Goal: Task Accomplishment & Management: Manage account settings

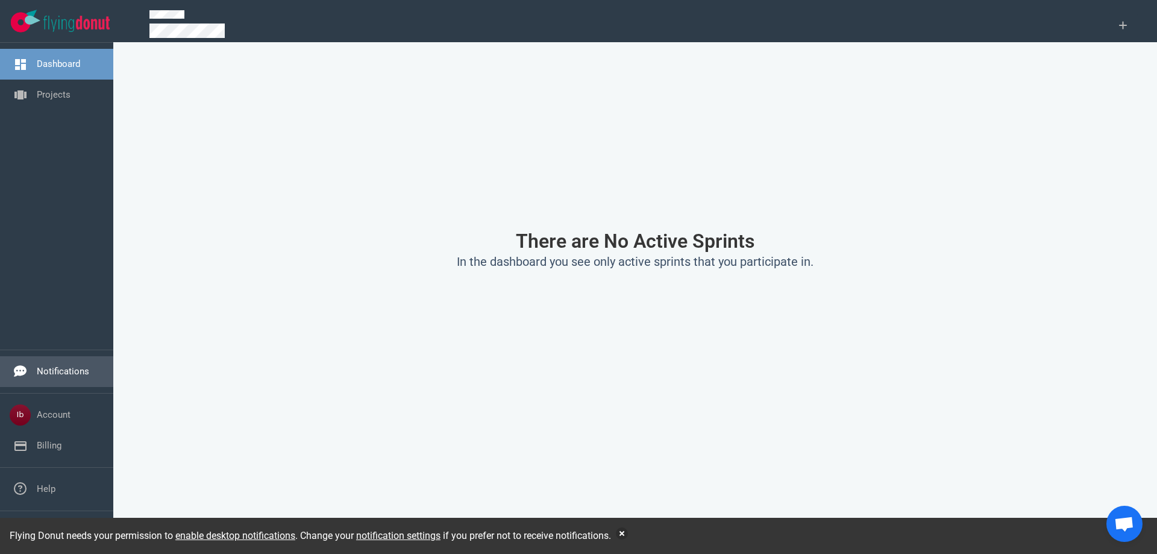
click at [67, 377] on link "Notifications" at bounding box center [63, 371] width 52 height 11
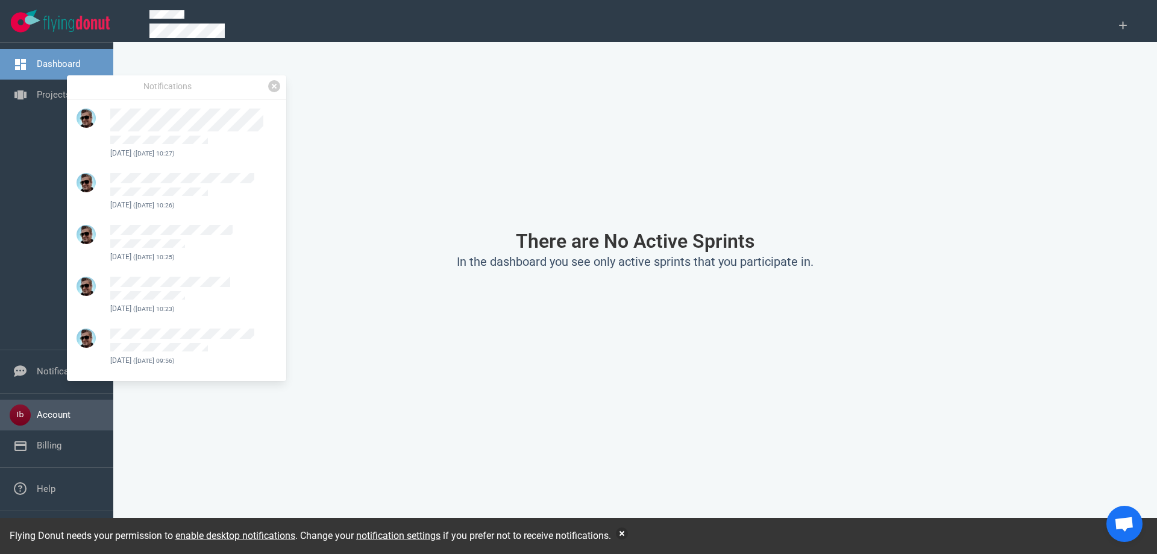
click at [53, 409] on link "Account" at bounding box center [54, 414] width 34 height 11
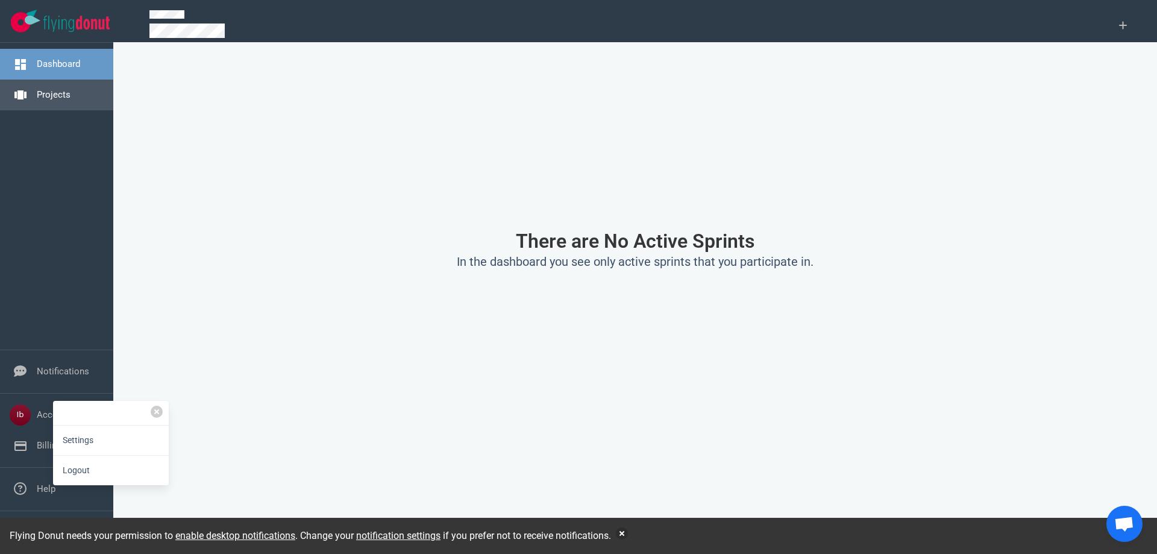
click at [58, 89] on link "Projects" at bounding box center [54, 94] width 34 height 11
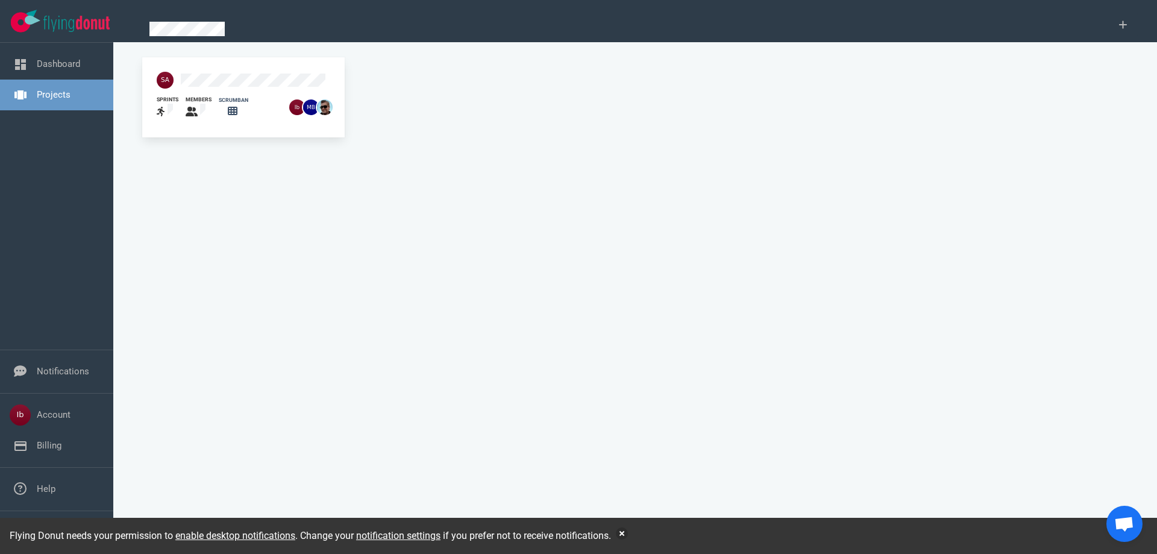
click at [228, 96] on div "scrumban" at bounding box center [234, 100] width 30 height 8
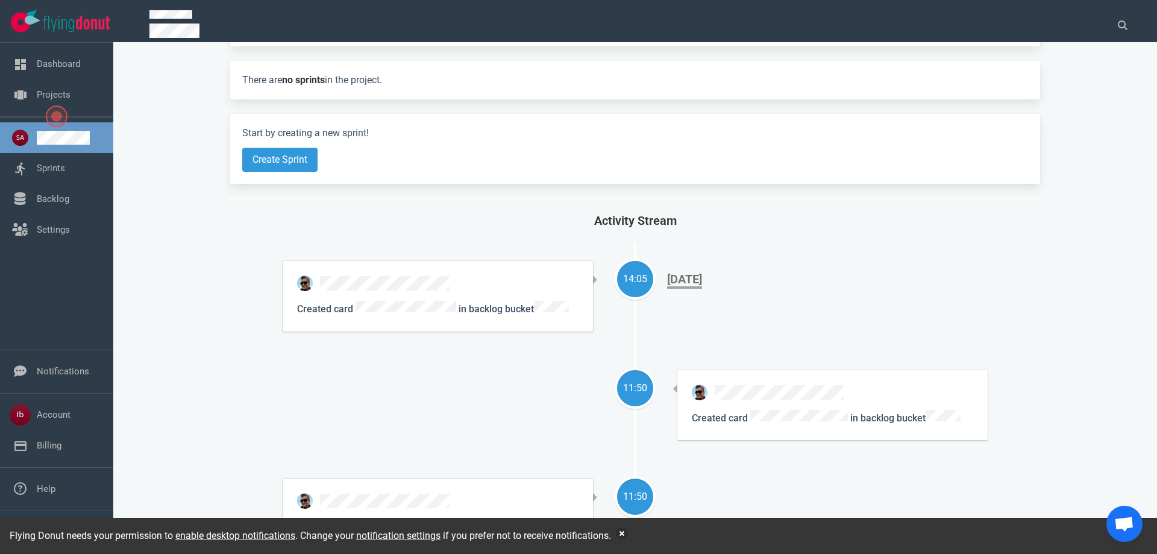
scroll to position [121, 0]
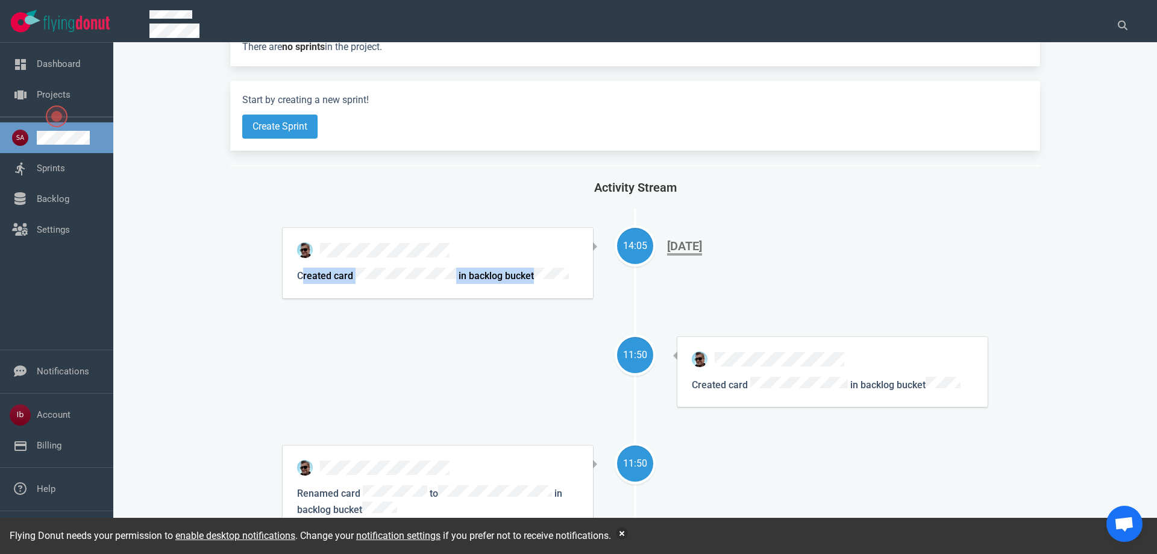
click at [550, 268] on p "Created card in backlog bucket" at bounding box center [437, 276] width 281 height 16
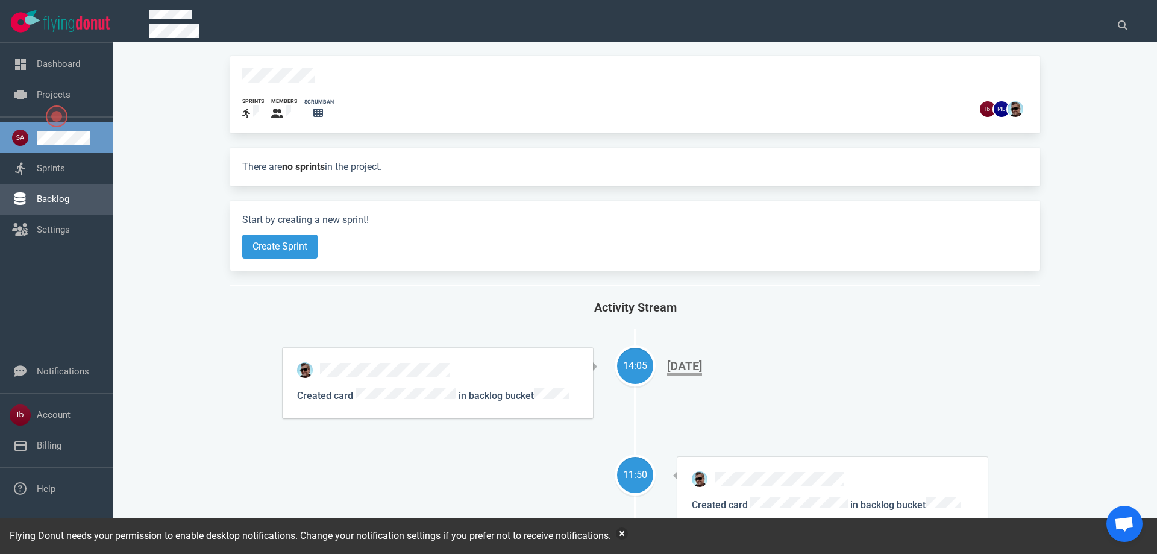
scroll to position [0, 0]
click at [69, 202] on link "Backlog" at bounding box center [53, 198] width 33 height 11
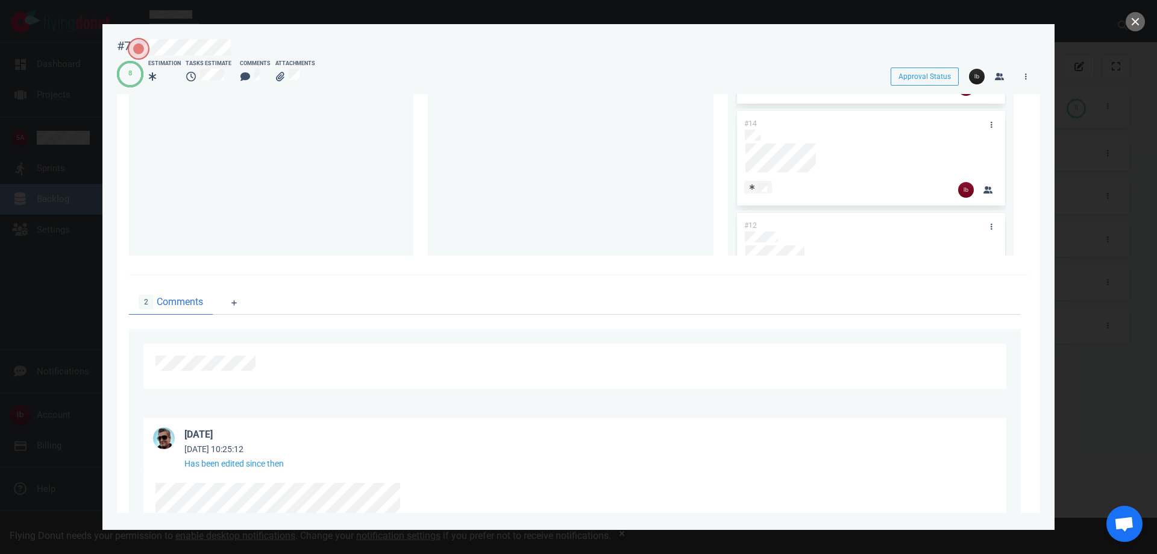
scroll to position [721, 0]
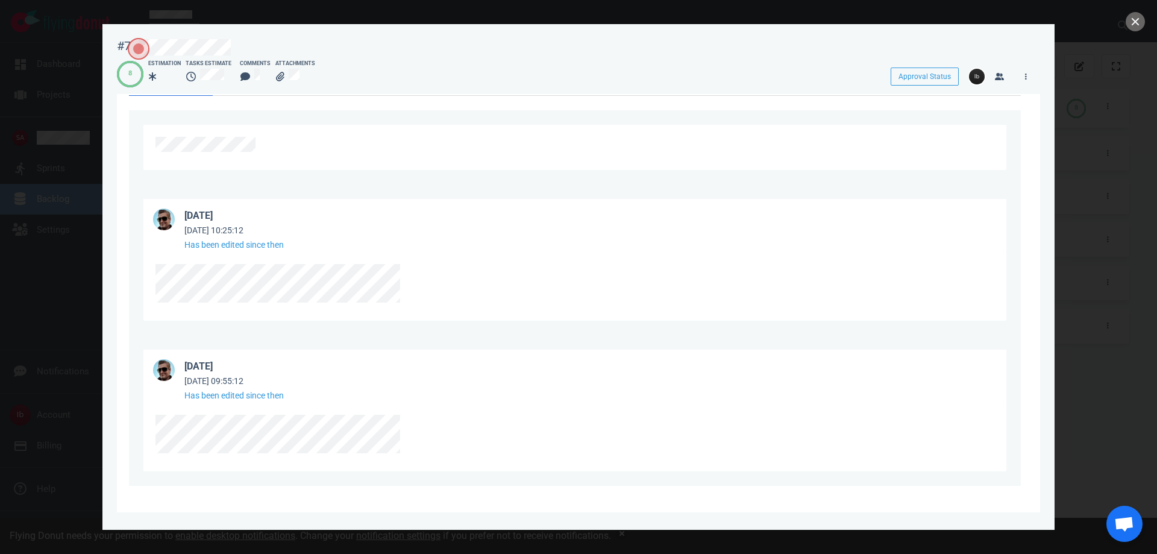
click at [76, 122] on div at bounding box center [578, 277] width 1157 height 554
click at [1133, 22] on button "close" at bounding box center [1135, 21] width 19 height 19
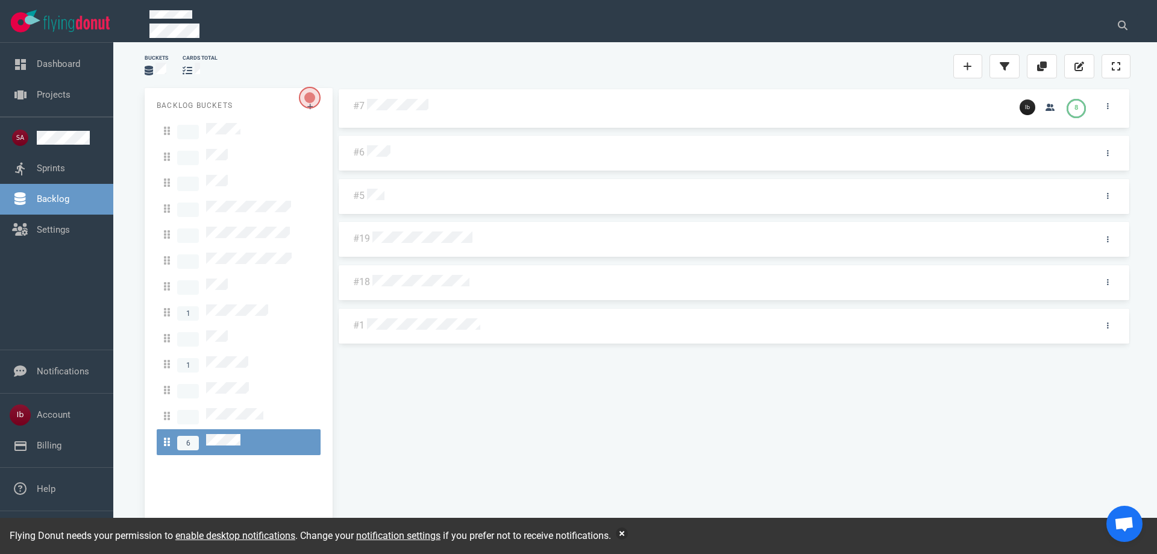
click at [371, 151] on div "#7 8 #6 #5 #19 #18 #1" at bounding box center [733, 308] width 793 height 441
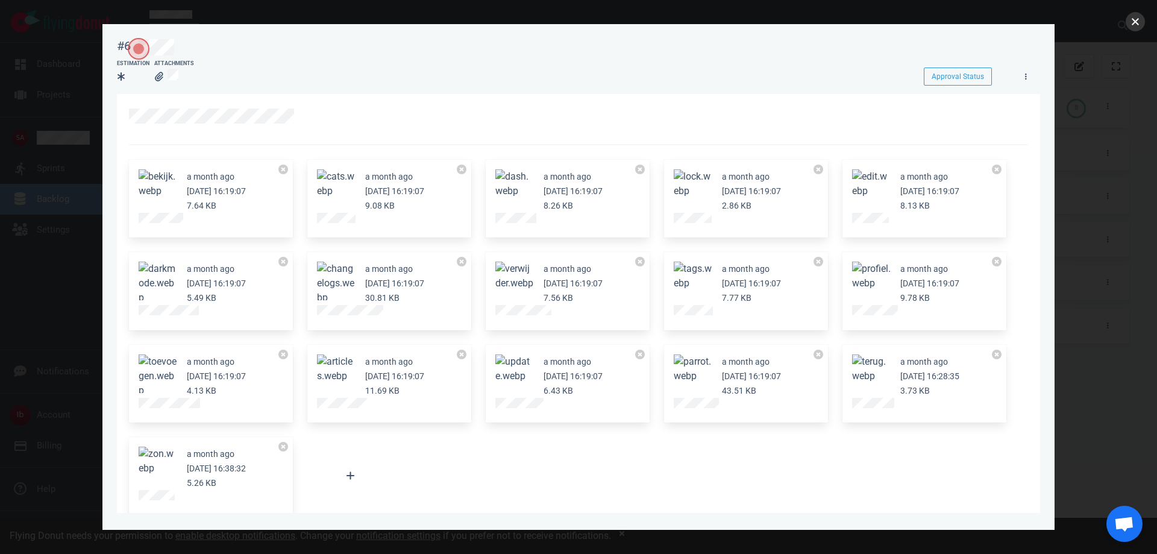
click at [1127, 23] on button "close" at bounding box center [1135, 21] width 19 height 19
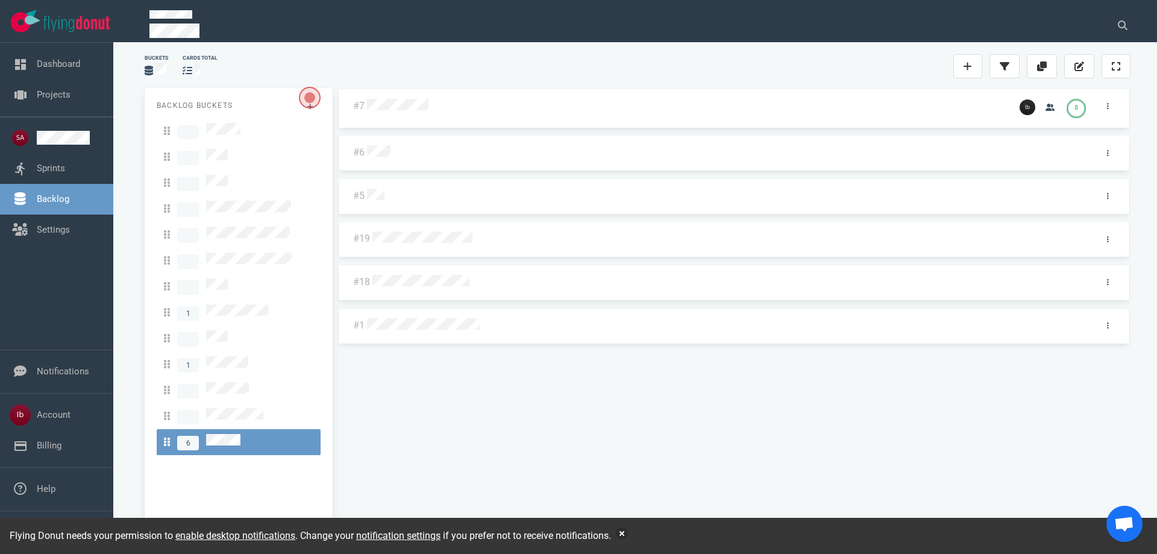
click at [395, 200] on div at bounding box center [725, 197] width 717 height 16
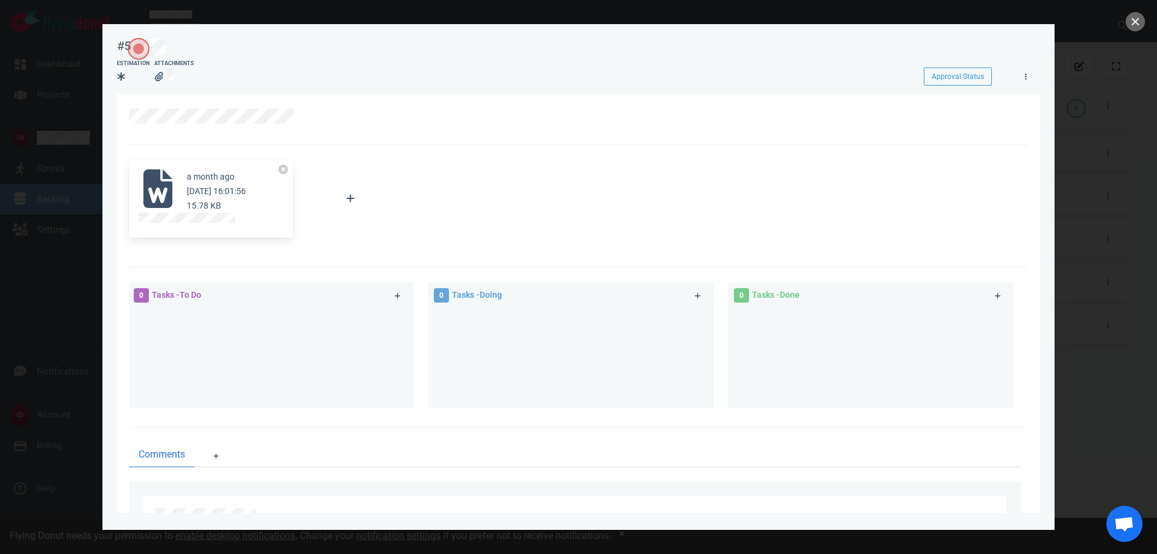
click at [209, 178] on small "a month ago" at bounding box center [211, 177] width 48 height 10
click at [194, 199] on div "a month ago [DATE] 16:01:56 15.78 KB" at bounding box center [216, 190] width 59 height 43
click at [157, 189] on icon at bounding box center [158, 188] width 39 height 39
click at [167, 211] on article "a month ago [DATE] 16:01:56 15.78 KB" at bounding box center [211, 190] width 145 height 43
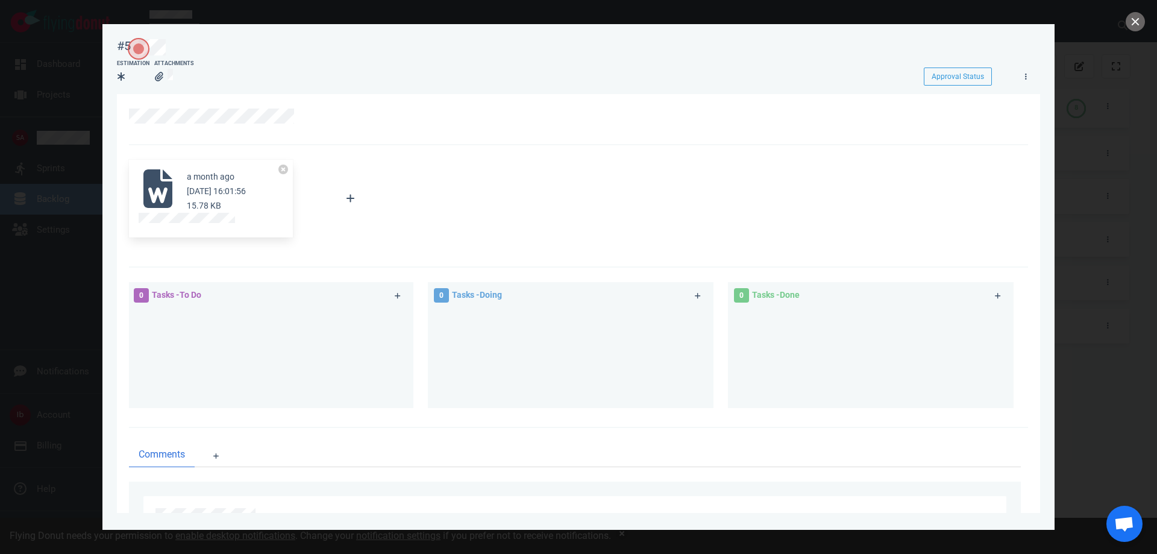
click at [196, 202] on small "15.78 KB" at bounding box center [204, 206] width 34 height 10
click at [228, 193] on small "[DATE] 16:01:56" at bounding box center [216, 191] width 59 height 10
click at [156, 195] on icon at bounding box center [158, 188] width 39 height 39
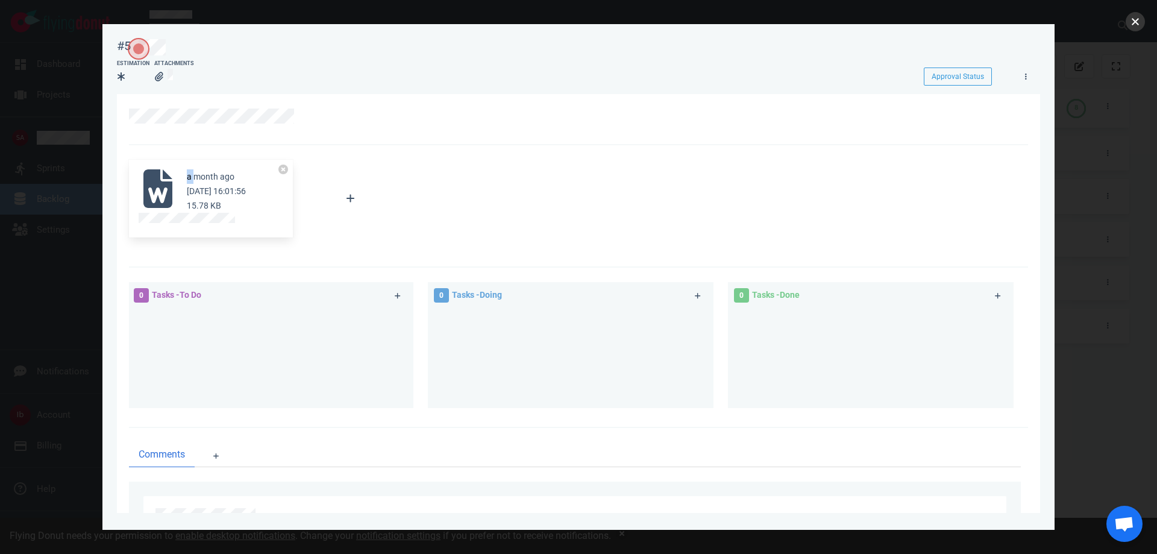
click at [1129, 22] on button "close" at bounding box center [1135, 21] width 19 height 19
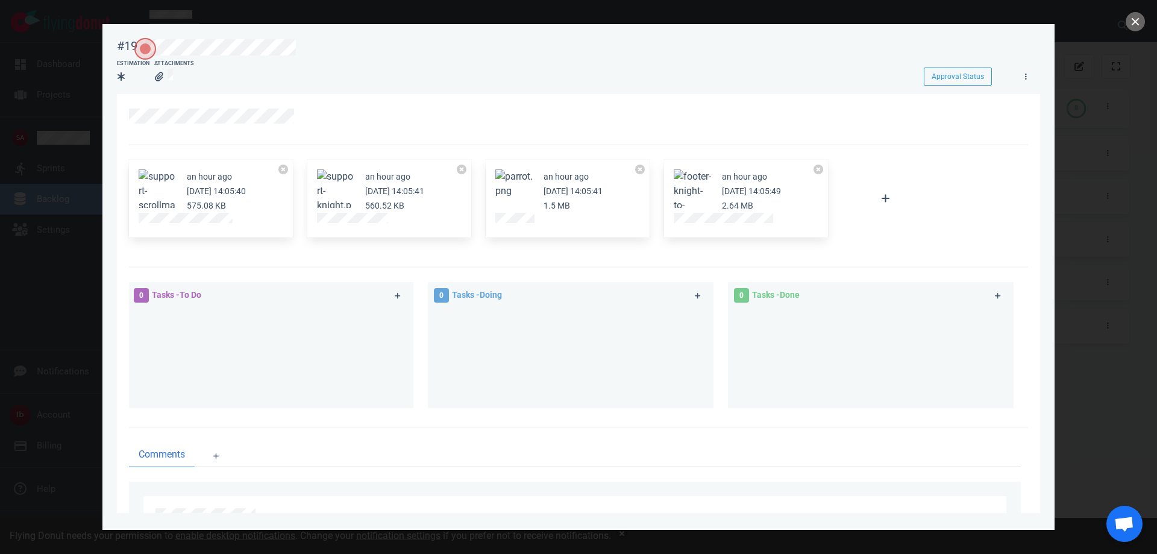
click at [67, 134] on div at bounding box center [578, 277] width 1157 height 554
click at [1132, 20] on button "close" at bounding box center [1135, 21] width 19 height 19
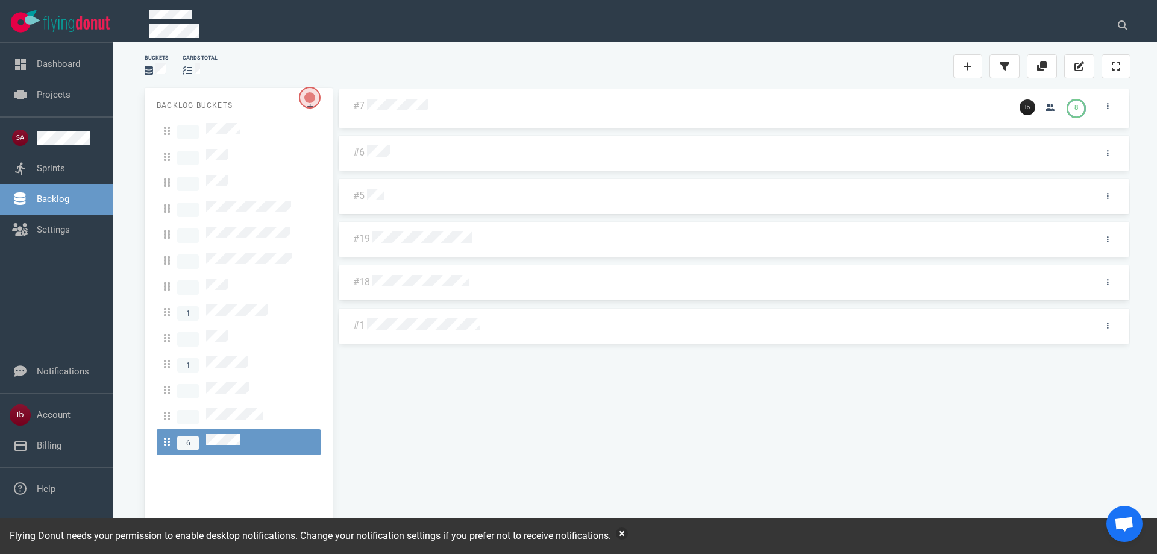
click at [383, 160] on div at bounding box center [725, 153] width 717 height 16
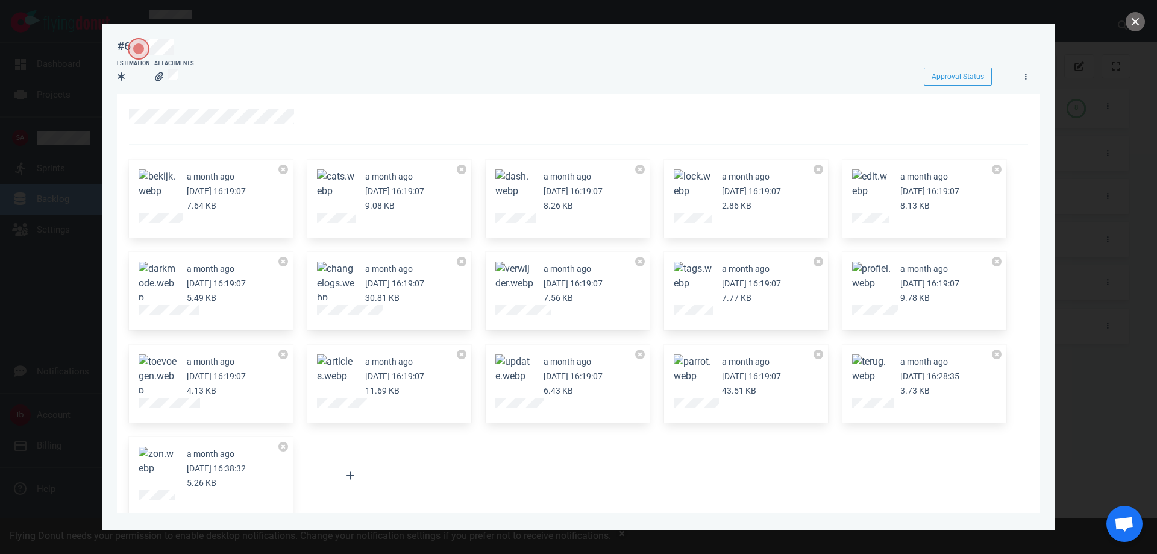
click at [83, 157] on div at bounding box center [578, 277] width 1157 height 554
click at [1130, 21] on button "close" at bounding box center [1135, 21] width 19 height 19
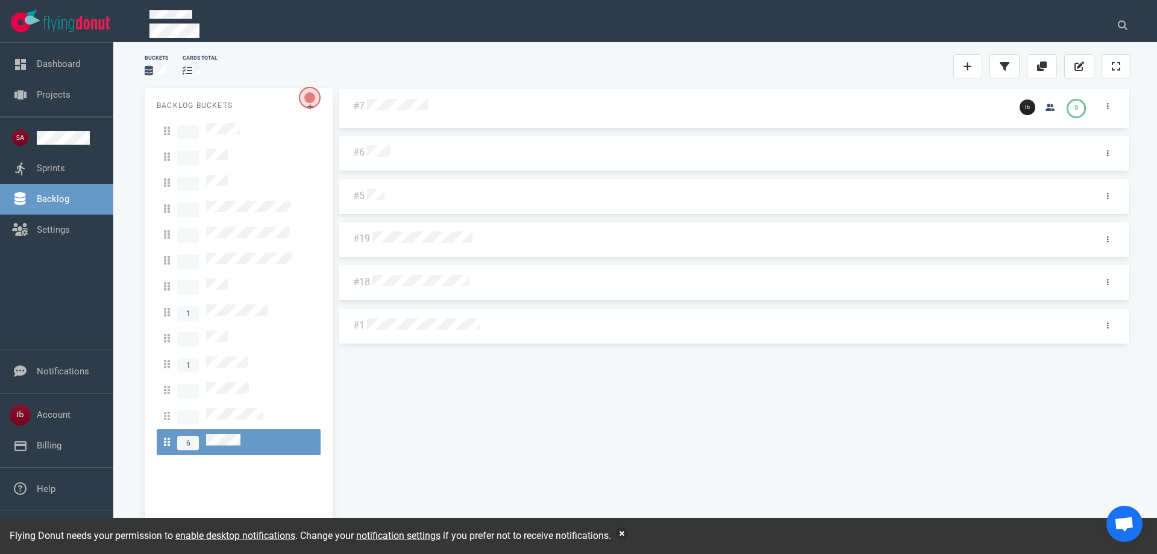
click at [385, 194] on div at bounding box center [725, 197] width 717 height 16
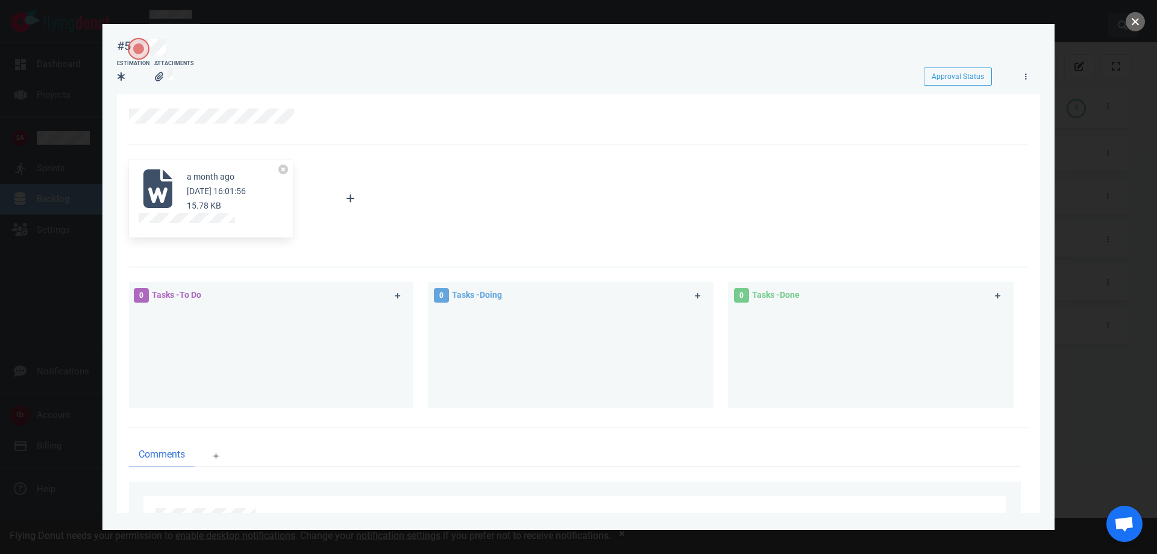
click at [1126, 21] on button "close" at bounding box center [1135, 21] width 19 height 19
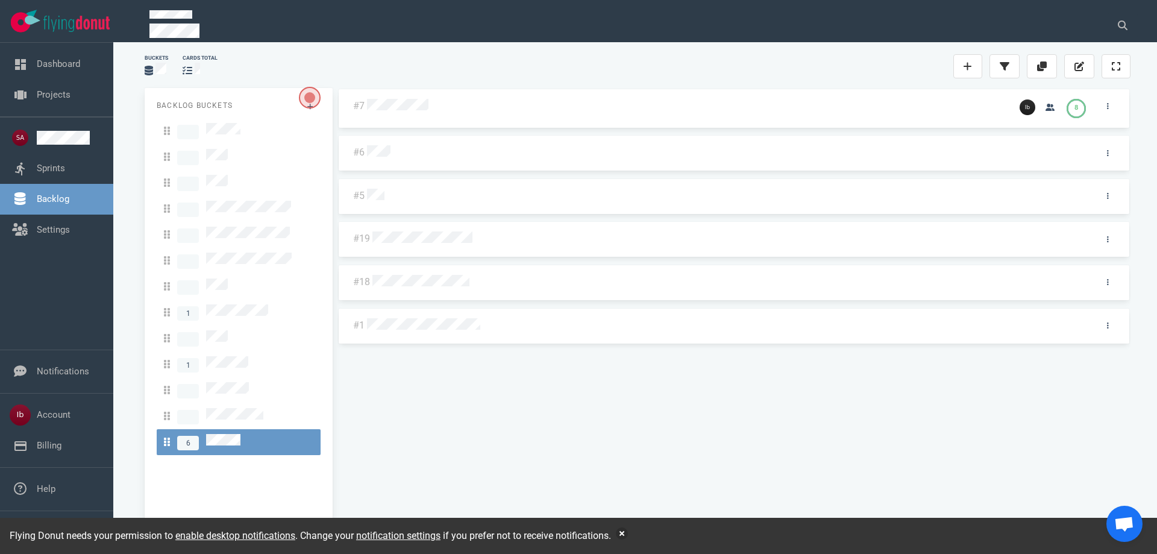
click at [415, 243] on div at bounding box center [728, 239] width 712 height 16
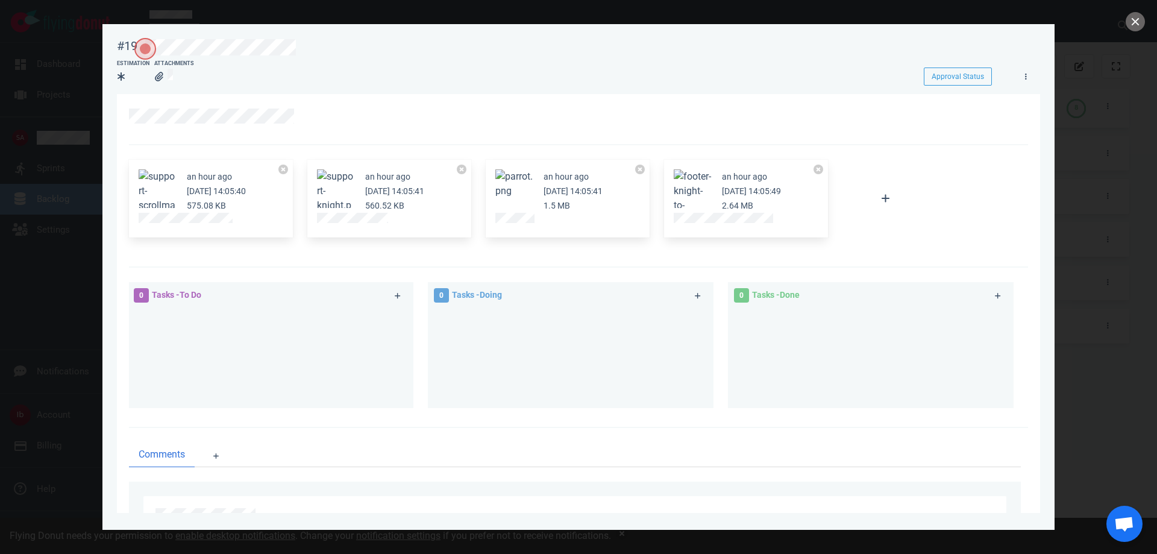
click at [152, 186] on button "Zoom image" at bounding box center [158, 198] width 39 height 58
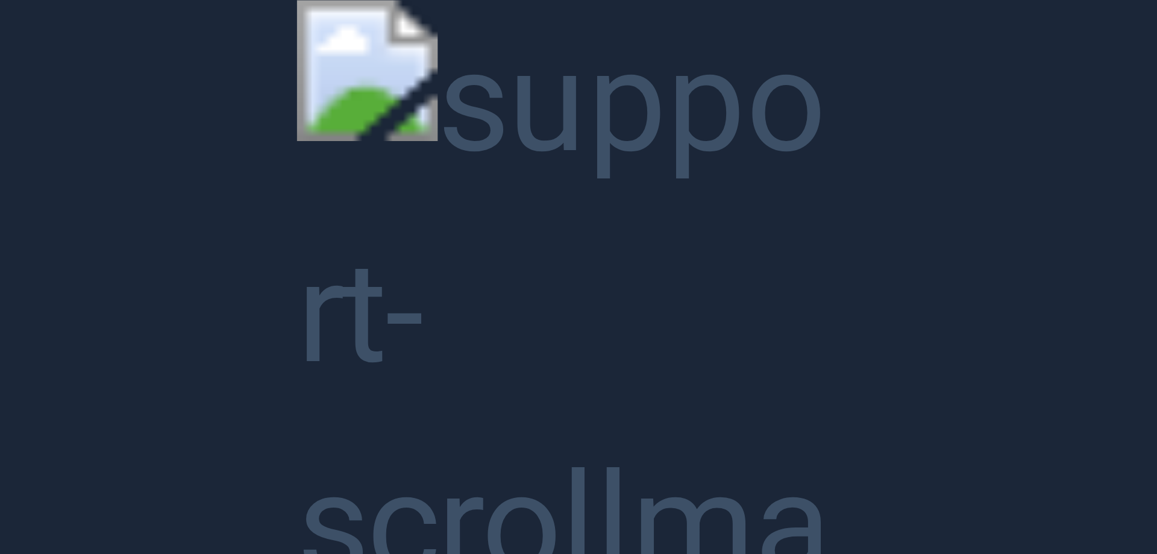
click at [169, 193] on button "Unzoom image" at bounding box center [578, 277] width 1157 height 554
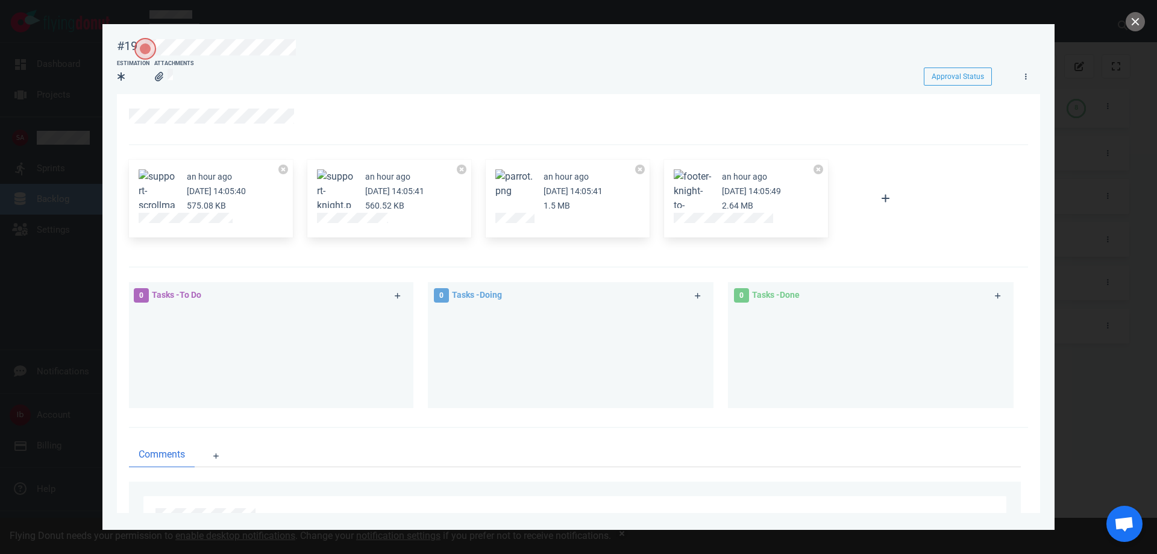
click at [689, 181] on button "Zoom image" at bounding box center [693, 205] width 39 height 72
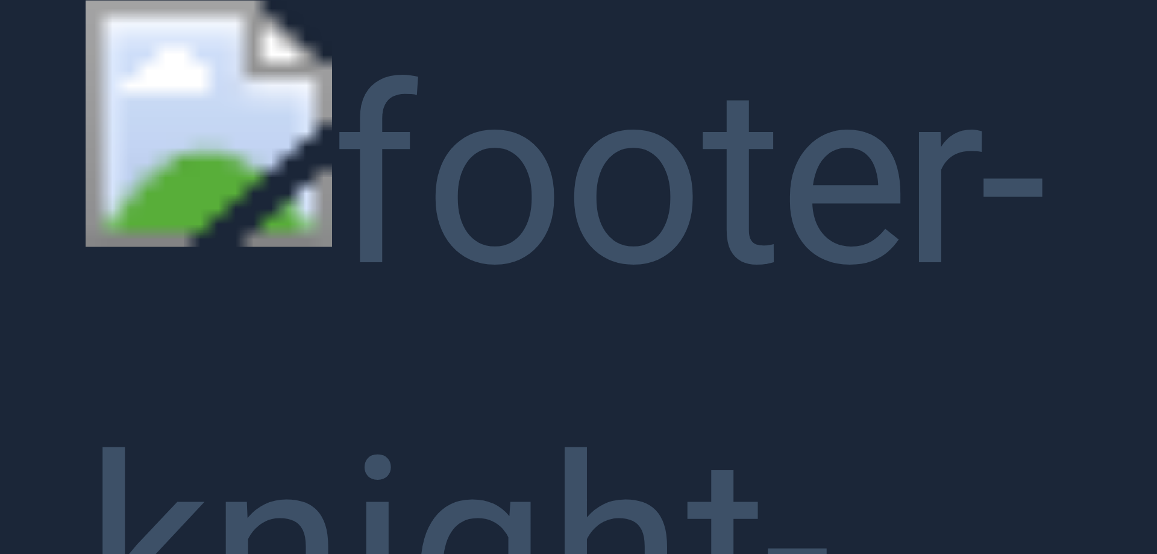
click at [1156, 94] on button "Unzoom image" at bounding box center [578, 277] width 1157 height 554
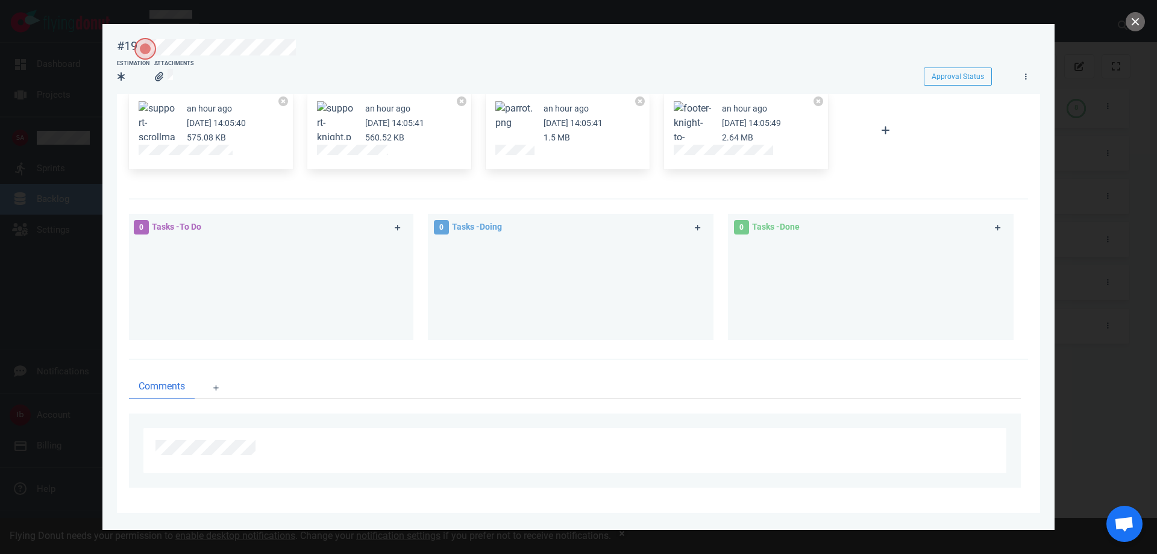
scroll to position [69, 0]
click at [1142, 16] on button "close" at bounding box center [1135, 21] width 19 height 19
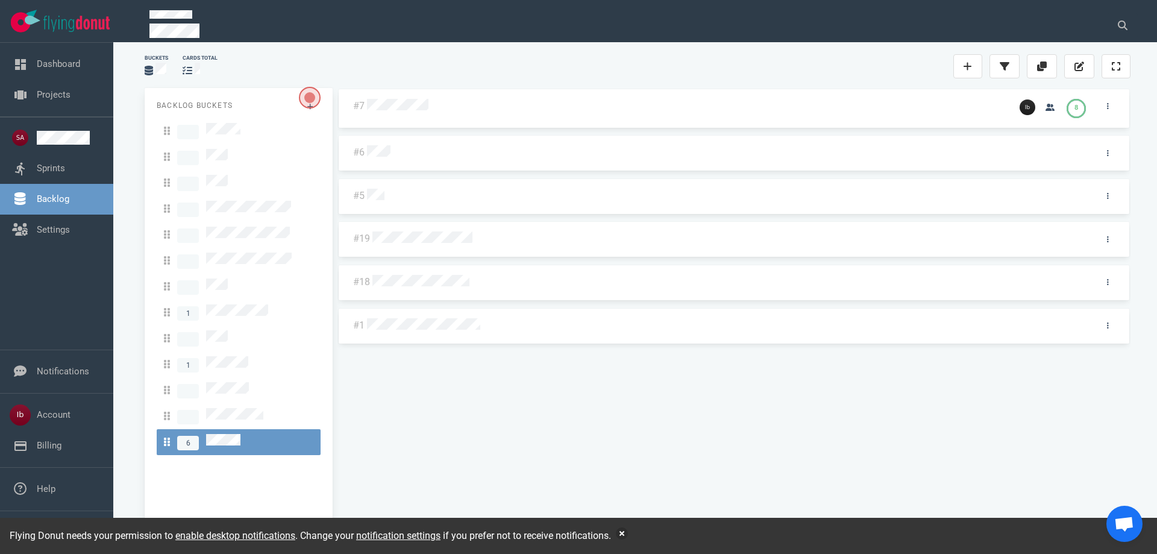
click at [413, 271] on div at bounding box center [729, 280] width 719 height 25
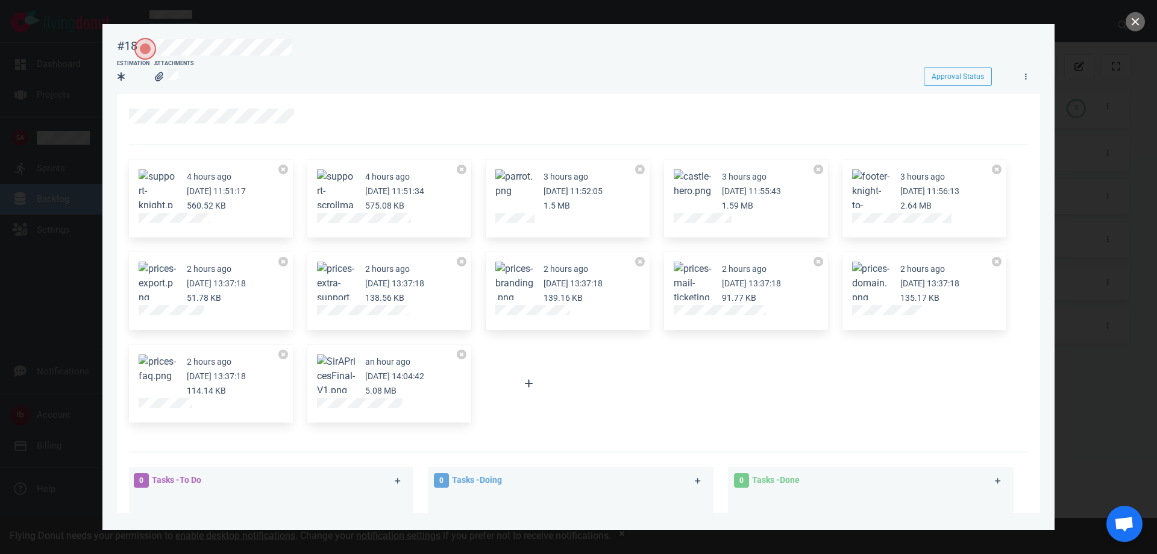
click at [686, 184] on button "Zoom image" at bounding box center [693, 183] width 39 height 29
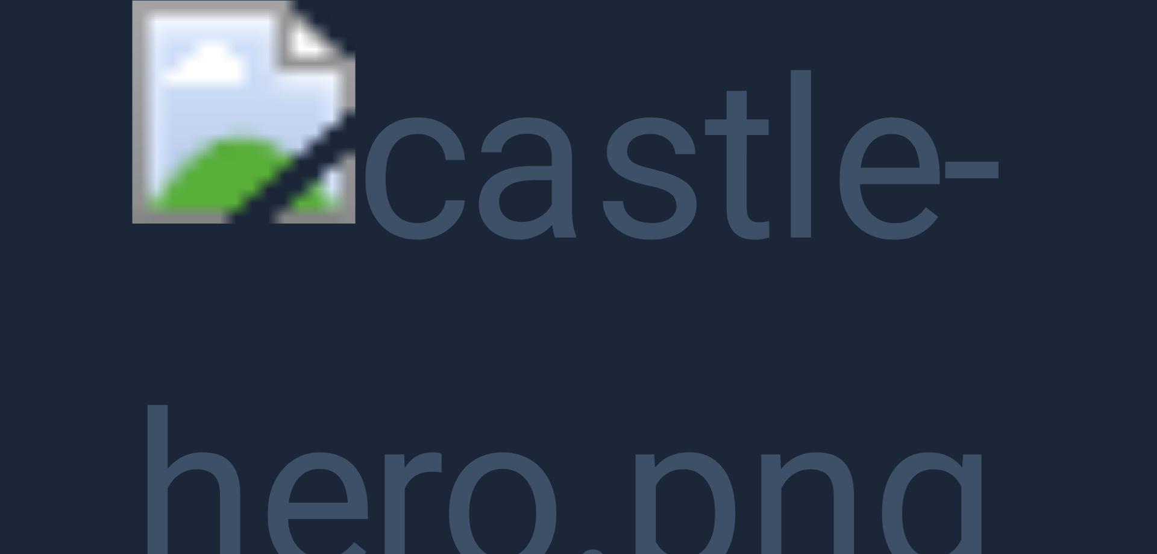
click at [864, 112] on button "Unzoom image" at bounding box center [578, 277] width 1157 height 554
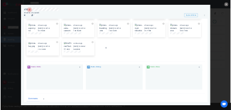
scroll to position [181, 0]
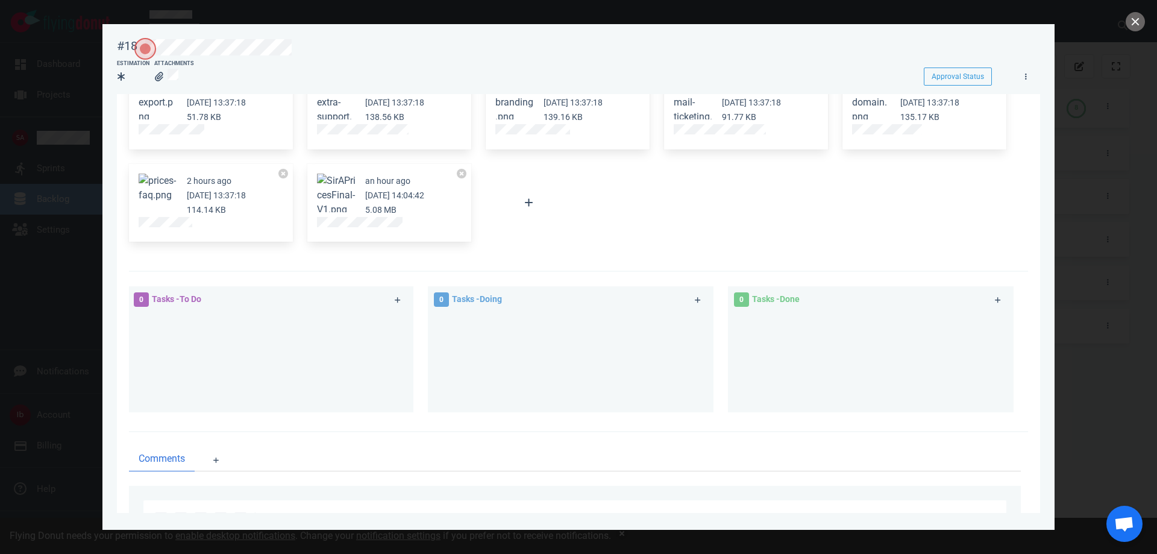
click at [330, 185] on button "Zoom image" at bounding box center [336, 195] width 39 height 43
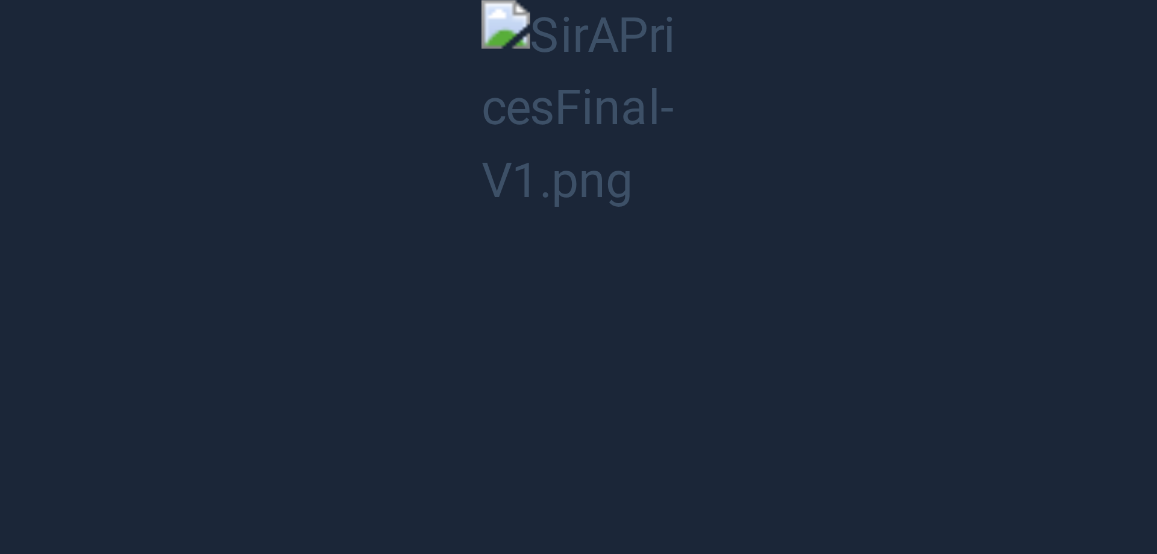
click at [609, 149] on button "Unzoom image" at bounding box center [578, 277] width 1157 height 554
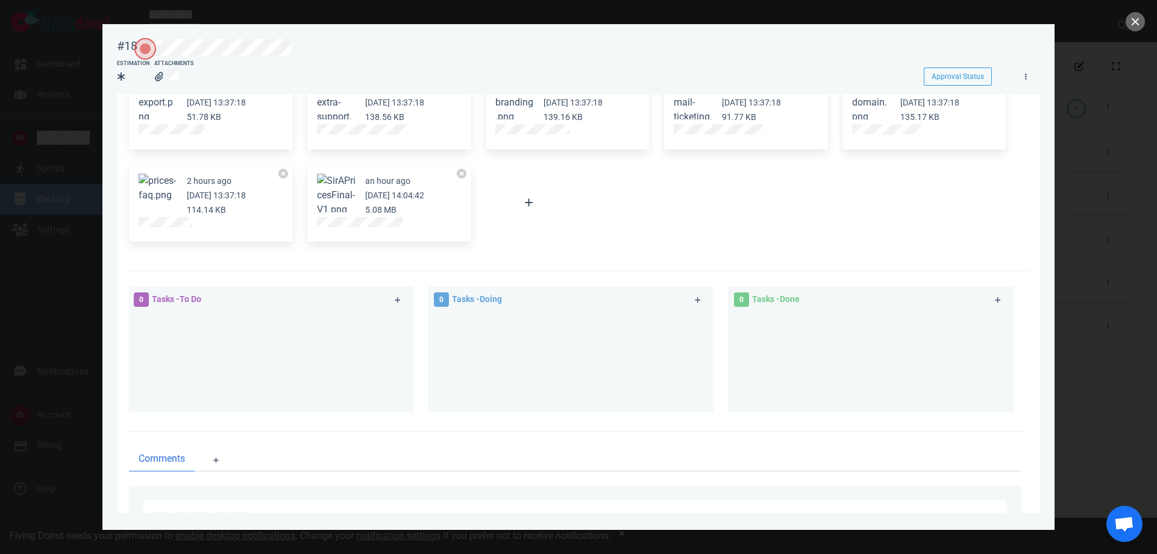
click at [345, 186] on button "Zoom image" at bounding box center [336, 195] width 39 height 43
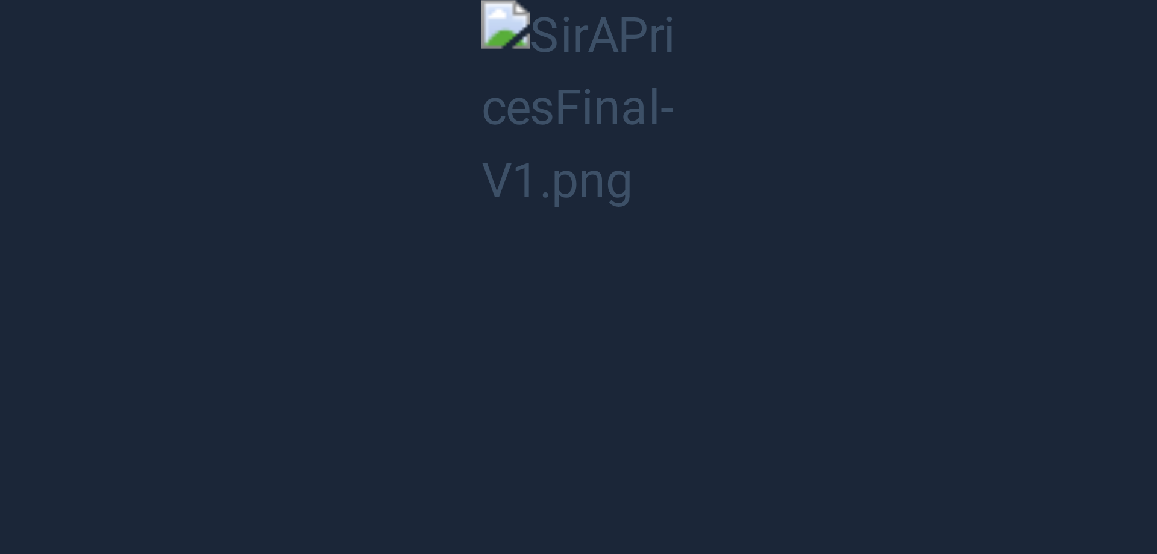
click at [555, 62] on button "Unzoom image" at bounding box center [578, 277] width 1157 height 554
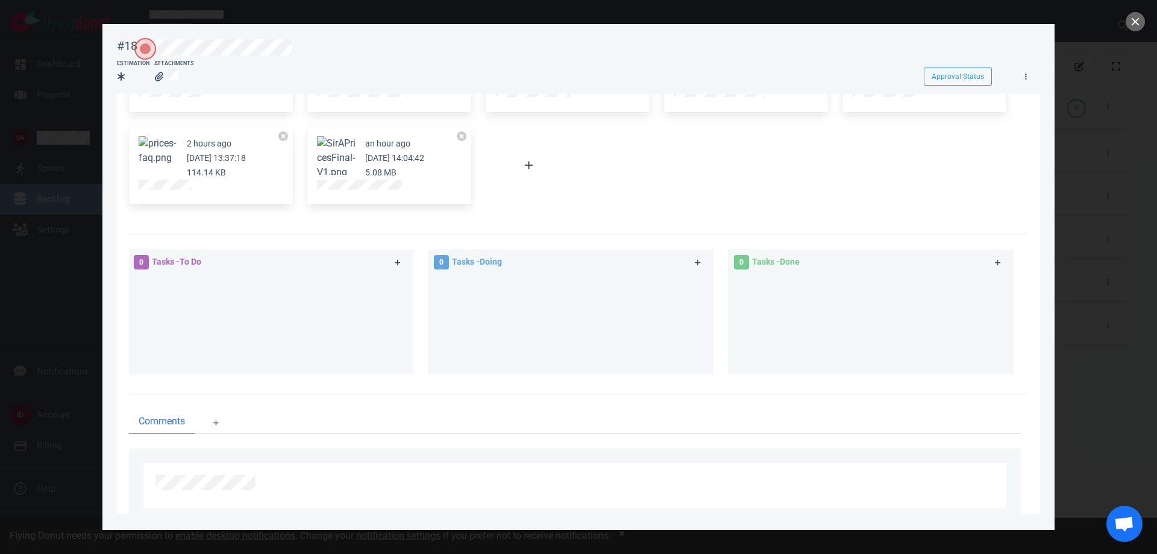
scroll to position [254, 0]
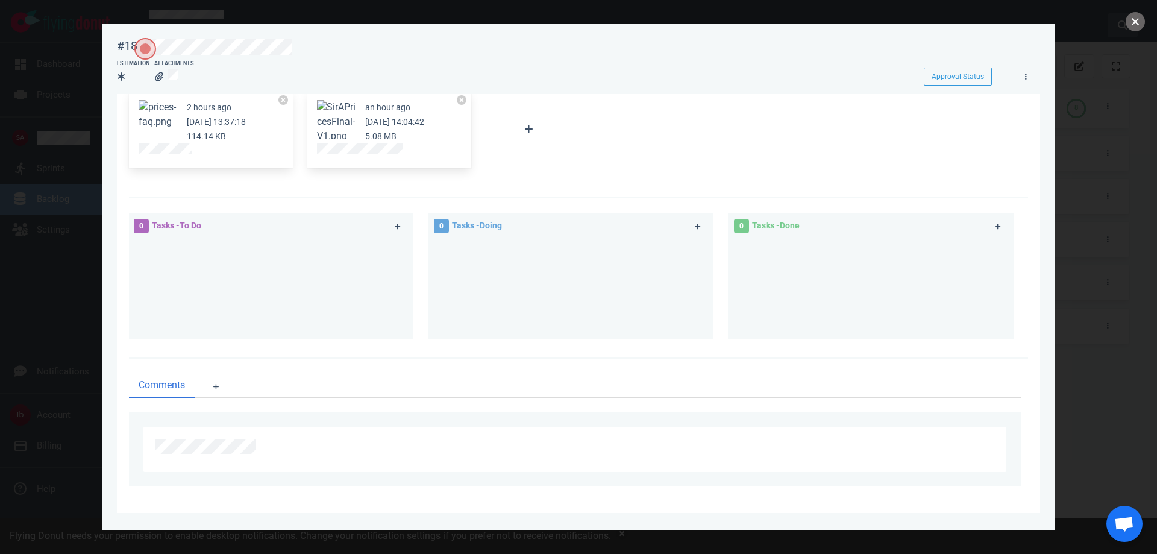
click at [1135, 21] on button "close" at bounding box center [1135, 21] width 19 height 19
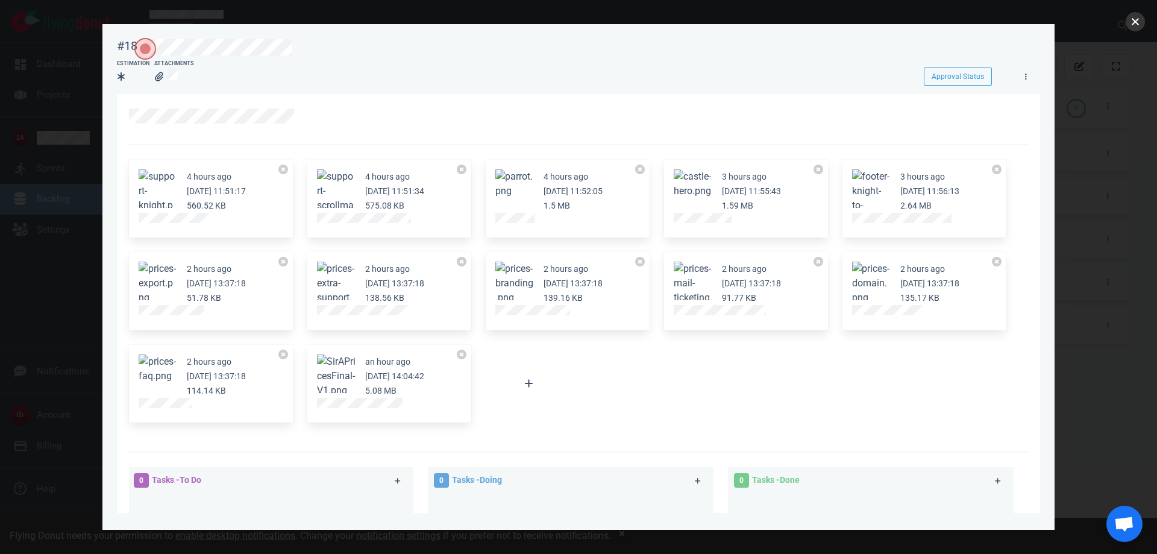
click at [1141, 19] on button "close" at bounding box center [1135, 21] width 19 height 19
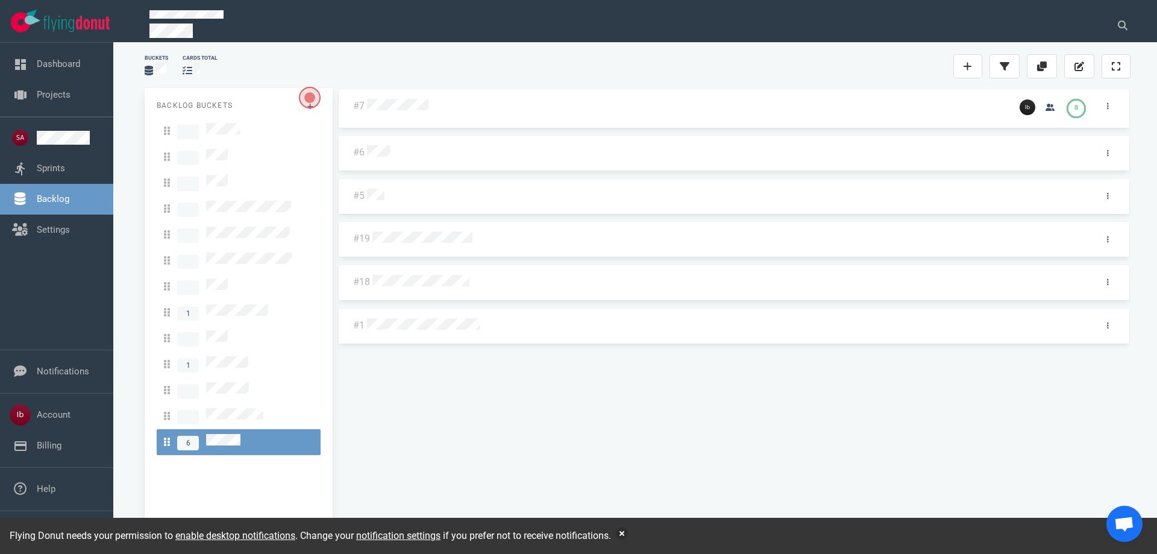
click at [421, 334] on div "#1" at bounding box center [734, 326] width 791 height 35
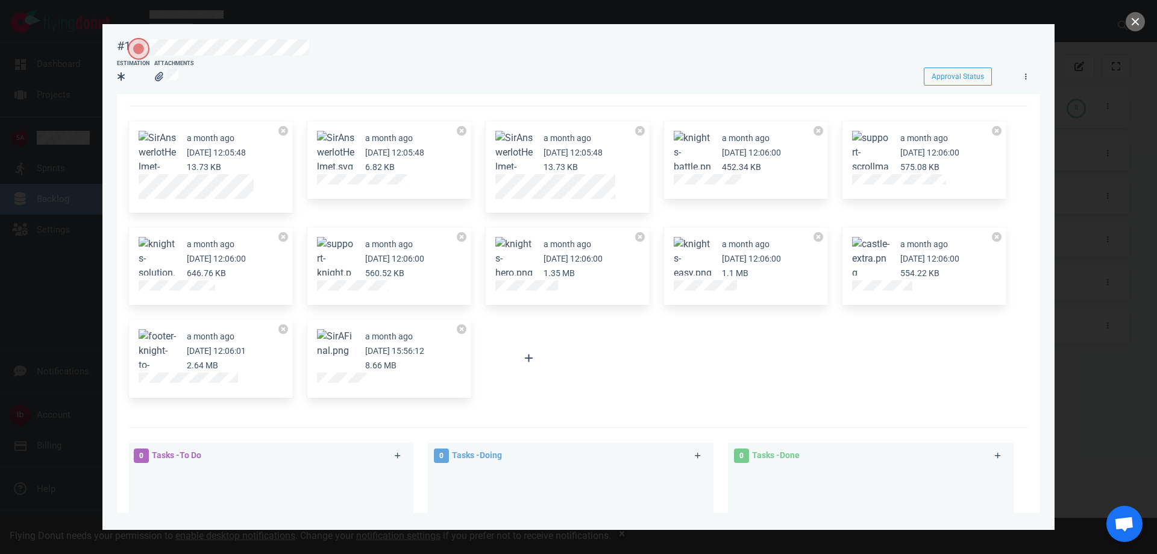
scroll to position [60, 0]
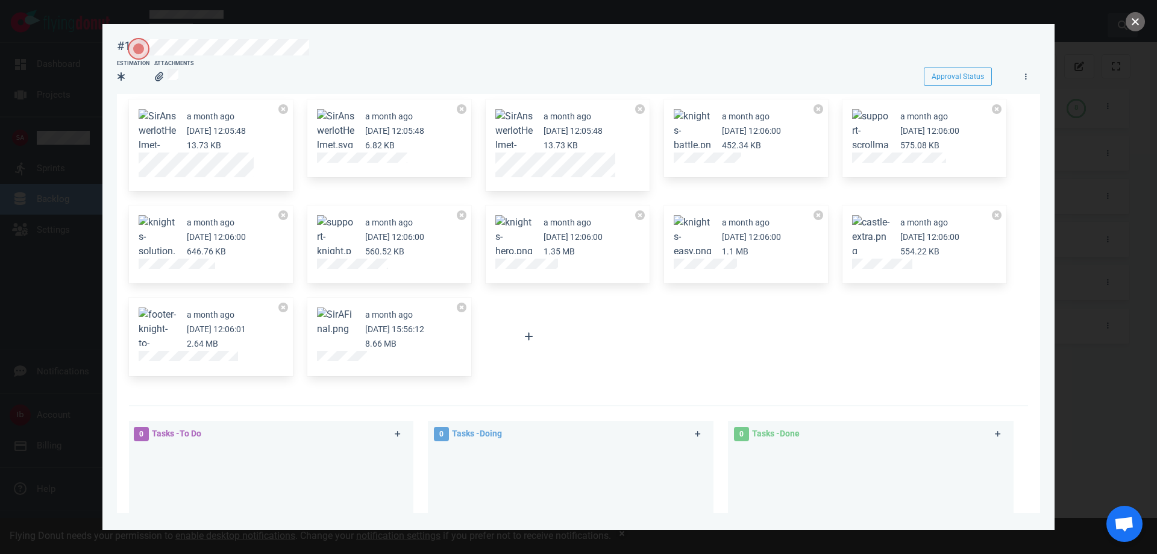
click at [1136, 17] on button "close" at bounding box center [1135, 21] width 19 height 19
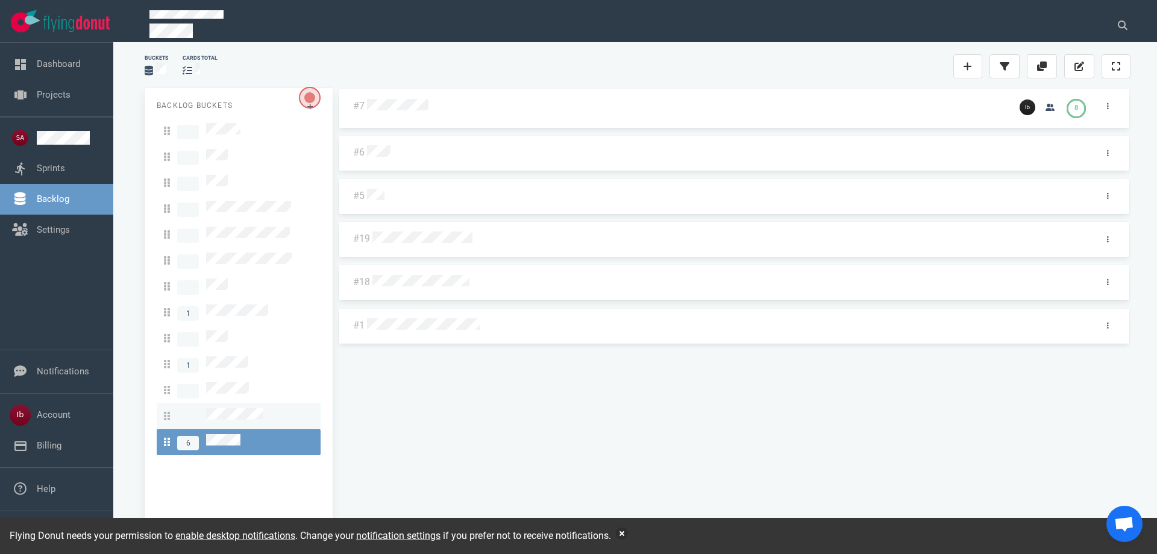
click at [268, 408] on div at bounding box center [238, 416] width 149 height 16
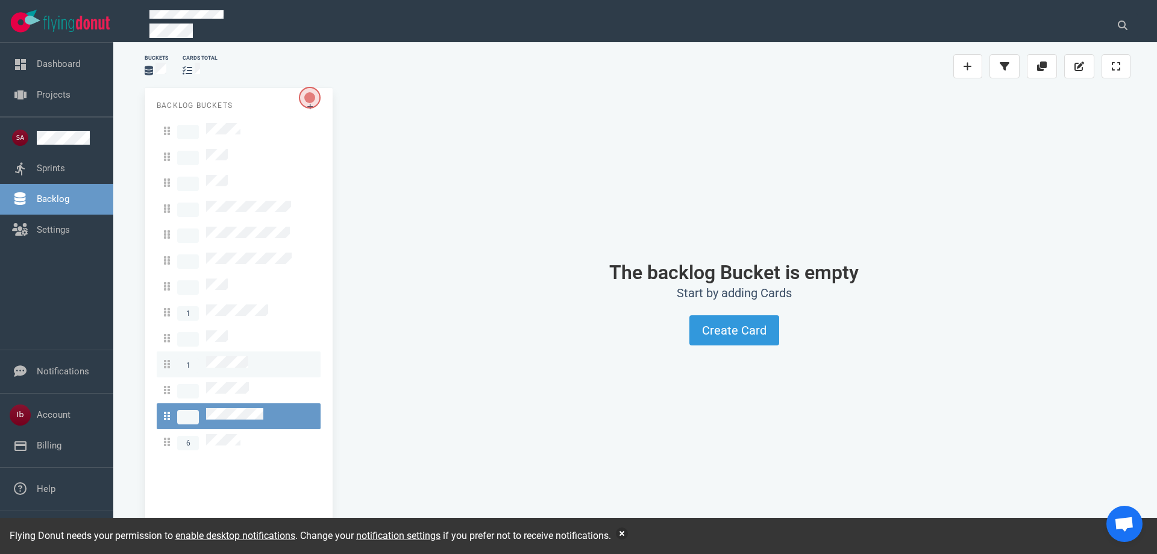
click at [253, 359] on link "1" at bounding box center [239, 364] width 164 height 26
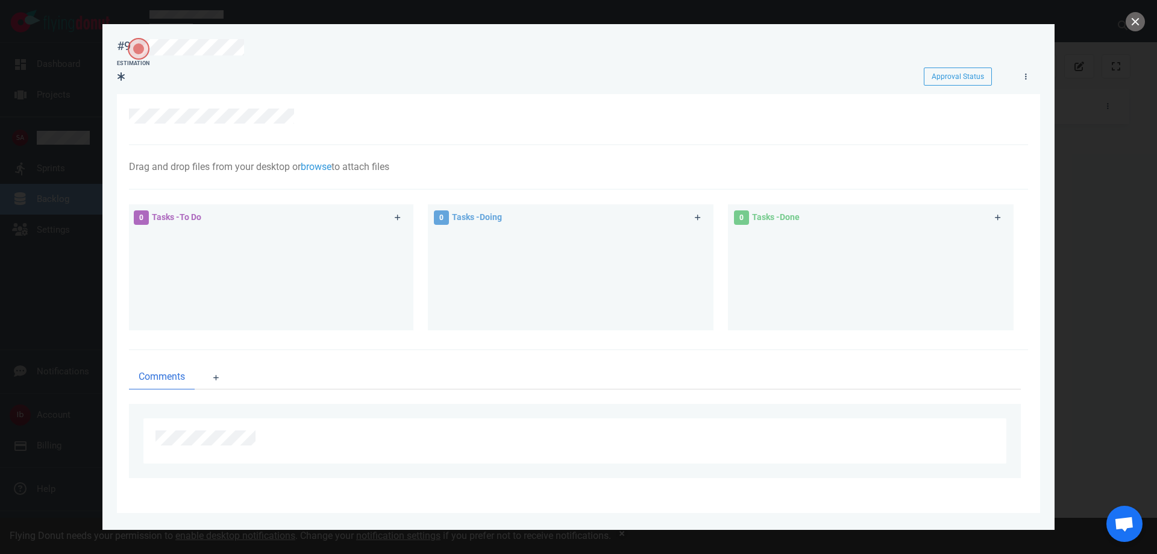
click at [1151, 18] on div at bounding box center [578, 277] width 1157 height 554
click at [1136, 19] on button "close" at bounding box center [1135, 21] width 19 height 19
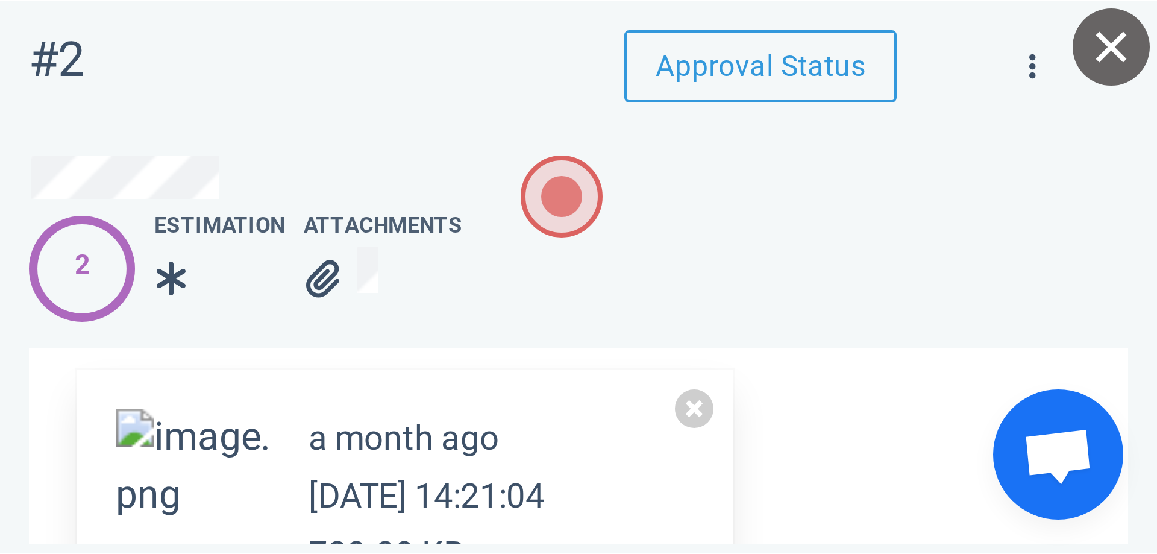
scroll to position [60, 0]
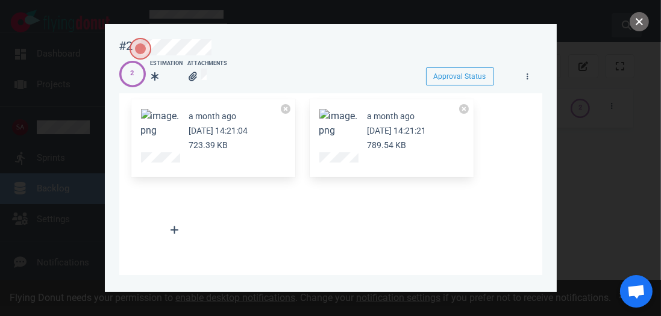
click at [631, 23] on button "close" at bounding box center [639, 21] width 19 height 19
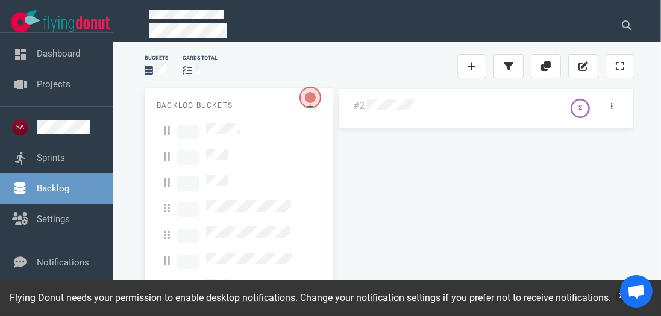
drag, startPoint x: 393, startPoint y: 217, endPoint x: 386, endPoint y: 158, distance: 59.0
click at [386, 158] on div "#2 2" at bounding box center [485, 190] width 297 height 204
click at [597, 164] on div "#2 2" at bounding box center [485, 190] width 297 height 204
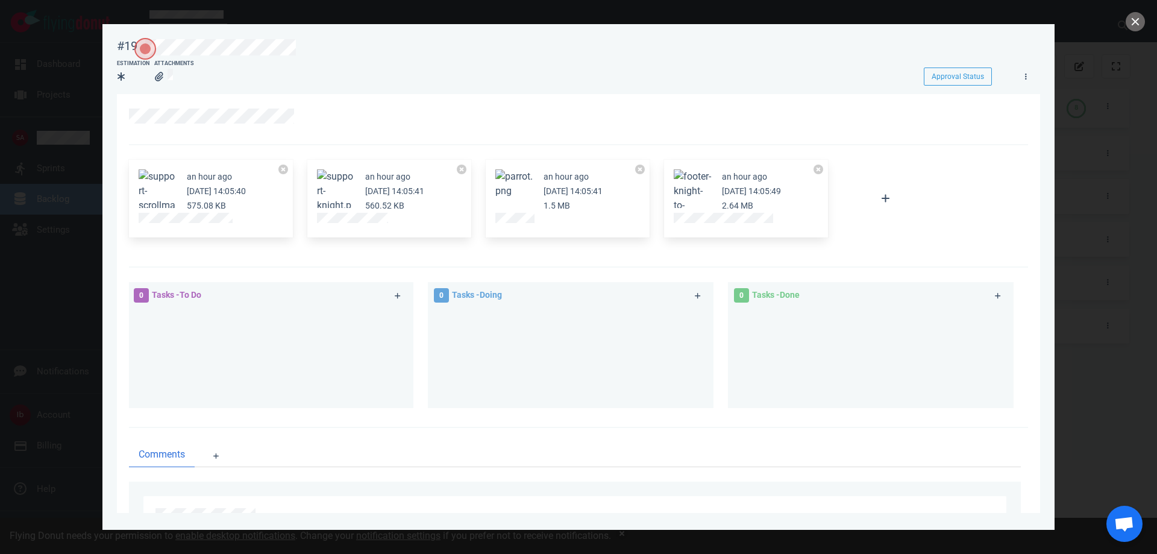
click at [73, 152] on div at bounding box center [578, 277] width 1157 height 554
click at [1142, 19] on button "close" at bounding box center [1135, 21] width 19 height 19
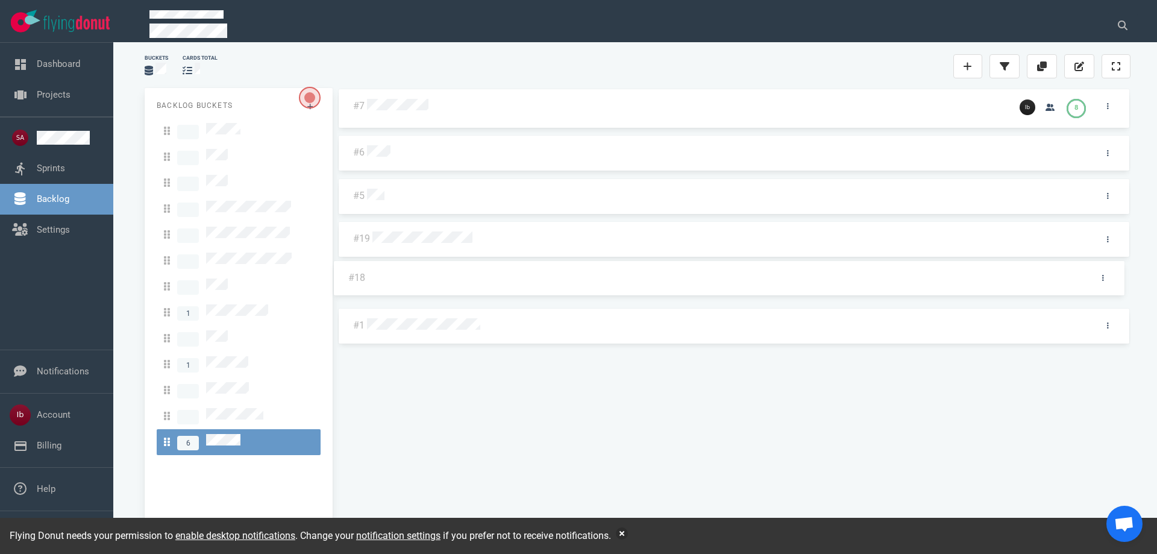
click at [446, 284] on div "#7 8 #6 #5 #19 #18 #1 #18" at bounding box center [733, 308] width 793 height 441
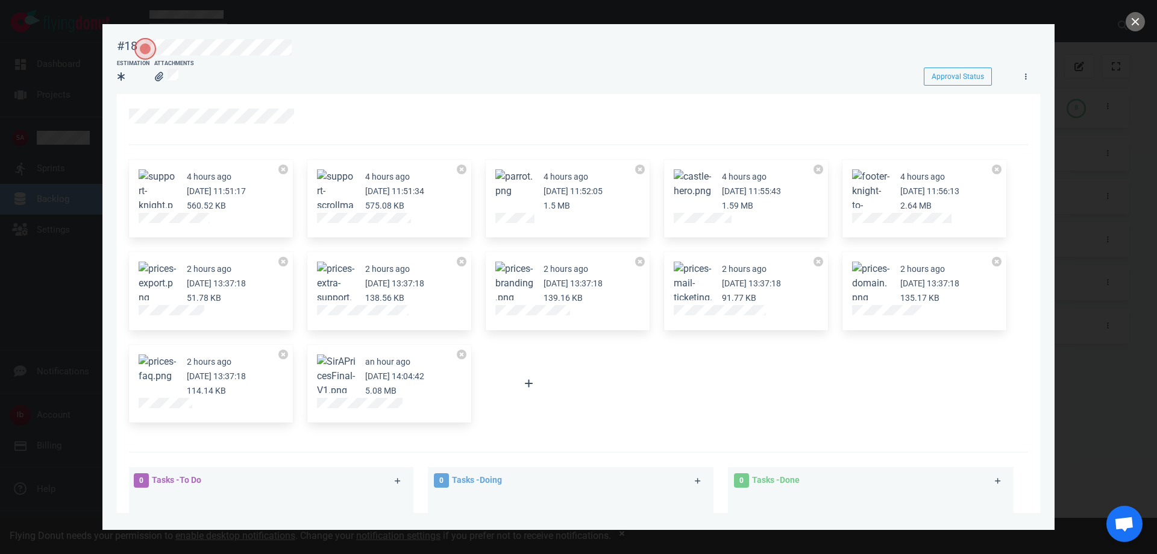
click at [691, 183] on button "Zoom image" at bounding box center [693, 183] width 39 height 29
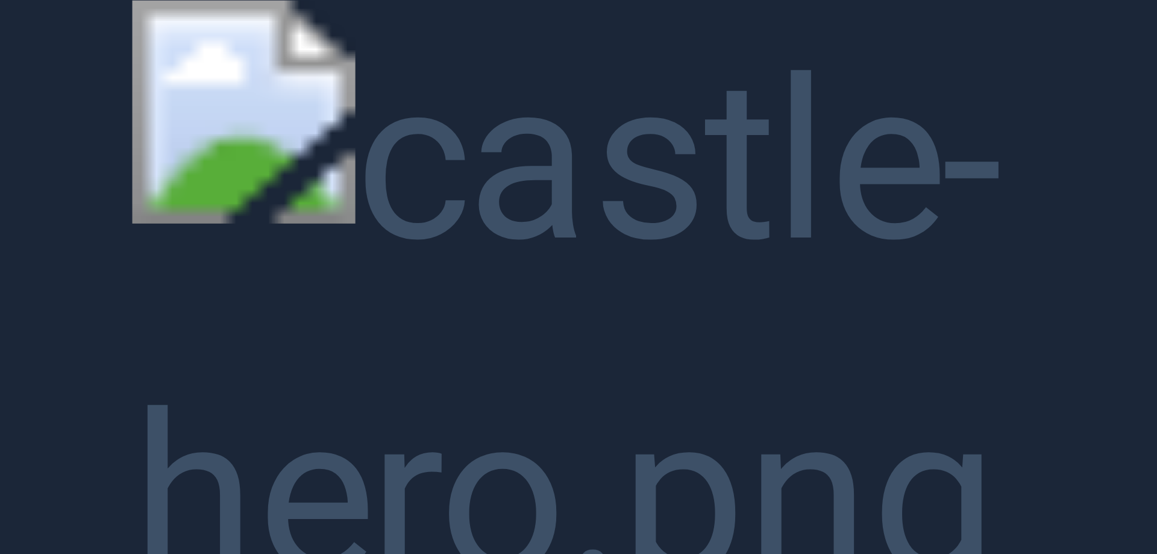
click at [1005, 45] on button "Unzoom image" at bounding box center [578, 277] width 1157 height 554
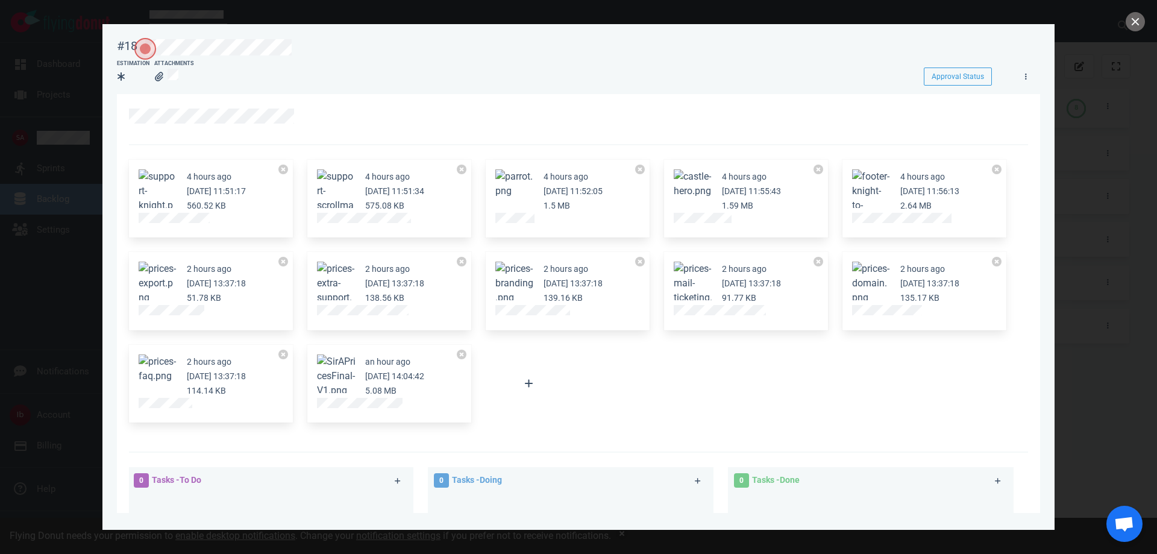
click at [691, 178] on button "Zoom image" at bounding box center [693, 183] width 39 height 29
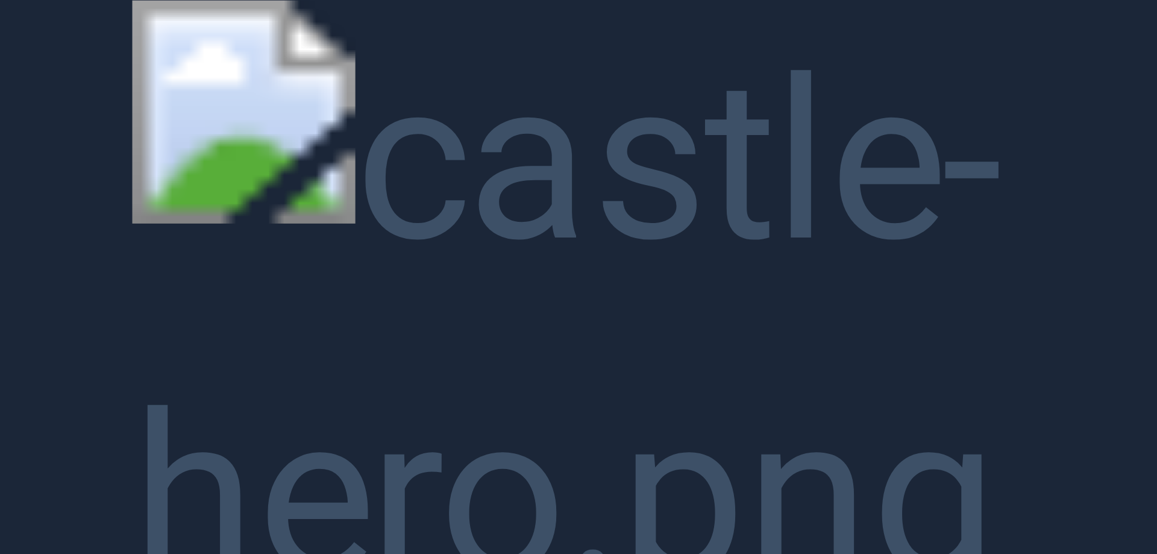
click at [964, 17] on button "Unzoom image" at bounding box center [578, 277] width 1157 height 554
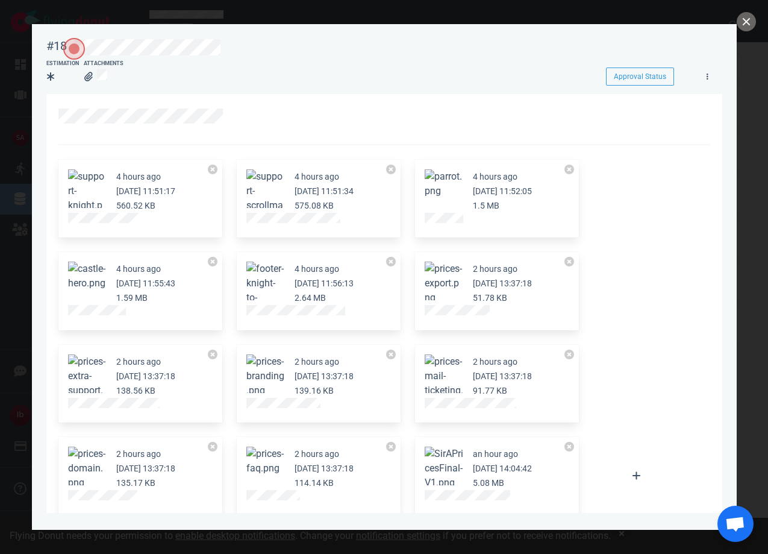
click at [73, 274] on button "Zoom image" at bounding box center [87, 276] width 39 height 29
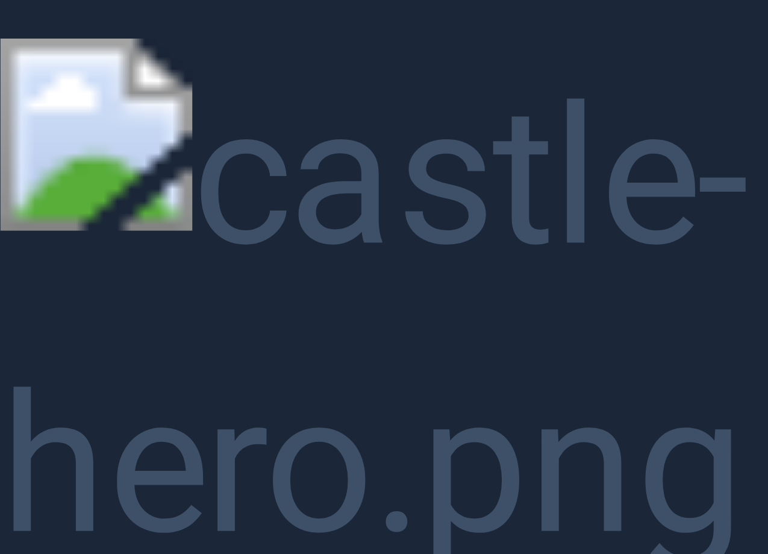
click at [33, 187] on button "Unzoom image" at bounding box center [384, 277] width 768 height 554
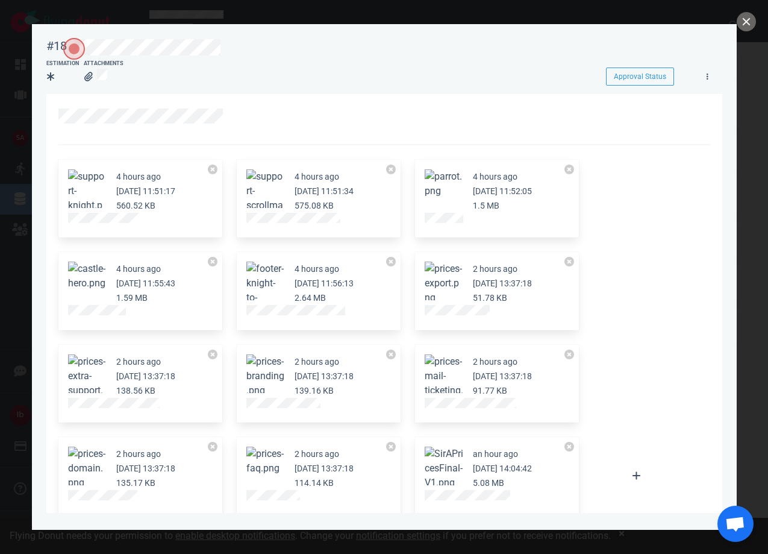
click at [165, 281] on small "[DATE] 11:55:43" at bounding box center [145, 283] width 59 height 10
drag, startPoint x: 154, startPoint y: 299, endPoint x: 109, endPoint y: 275, distance: 50.9
click at [109, 275] on article "4 hours ago [DATE] 11:55:43 1.59 MB" at bounding box center [140, 283] width 145 height 43
click at [143, 301] on small "1.59 MB" at bounding box center [131, 298] width 31 height 10
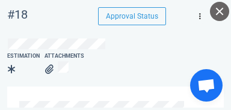
click at [202, 18] on link at bounding box center [199, 16] width 19 height 15
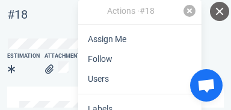
click at [193, 10] on link at bounding box center [190, 11] width 12 height 12
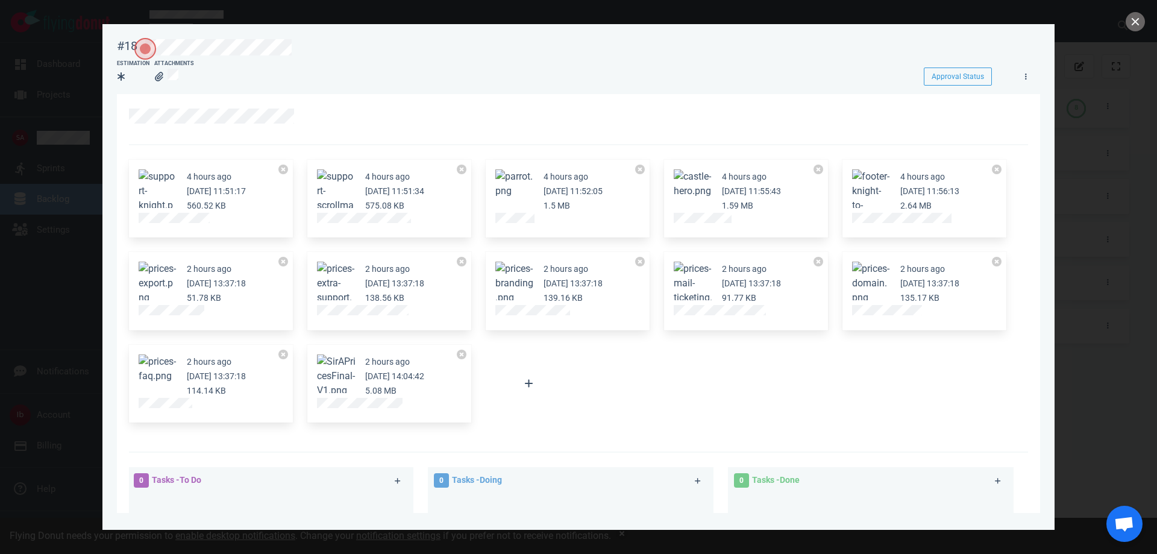
drag, startPoint x: 535, startPoint y: 222, endPoint x: 624, endPoint y: 128, distance: 129.6
click at [587, 108] on div at bounding box center [572, 115] width 886 height 15
drag, startPoint x: 851, startPoint y: 218, endPoint x: 754, endPoint y: 66, distance: 180.4
click at [754, 66] on div "Estimation Attachments" at bounding box center [509, 74] width 785 height 28
click at [795, 392] on div "4 hours ago [DATE] 11:51:17 560.52 KB 4 hours ago [DATE] 11:51:34 575.08 KB 4 h…" at bounding box center [575, 291] width 906 height 278
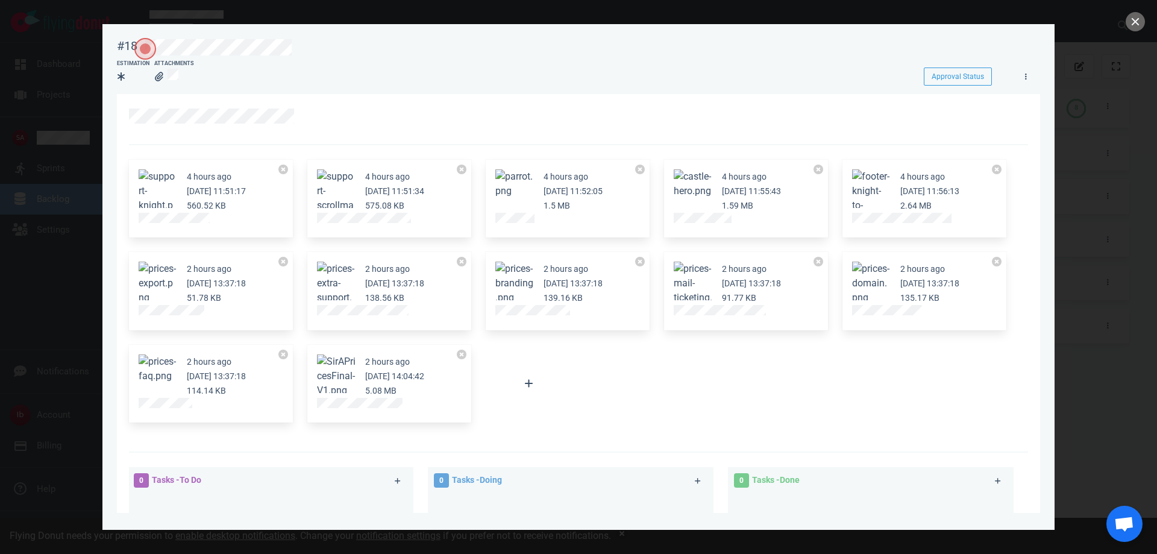
click at [678, 366] on div "4 hours ago [DATE] 11:51:17 560.52 KB 4 hours ago [DATE] 11:51:34 575.08 KB 4 h…" at bounding box center [575, 291] width 906 height 278
